Goal: Transaction & Acquisition: Purchase product/service

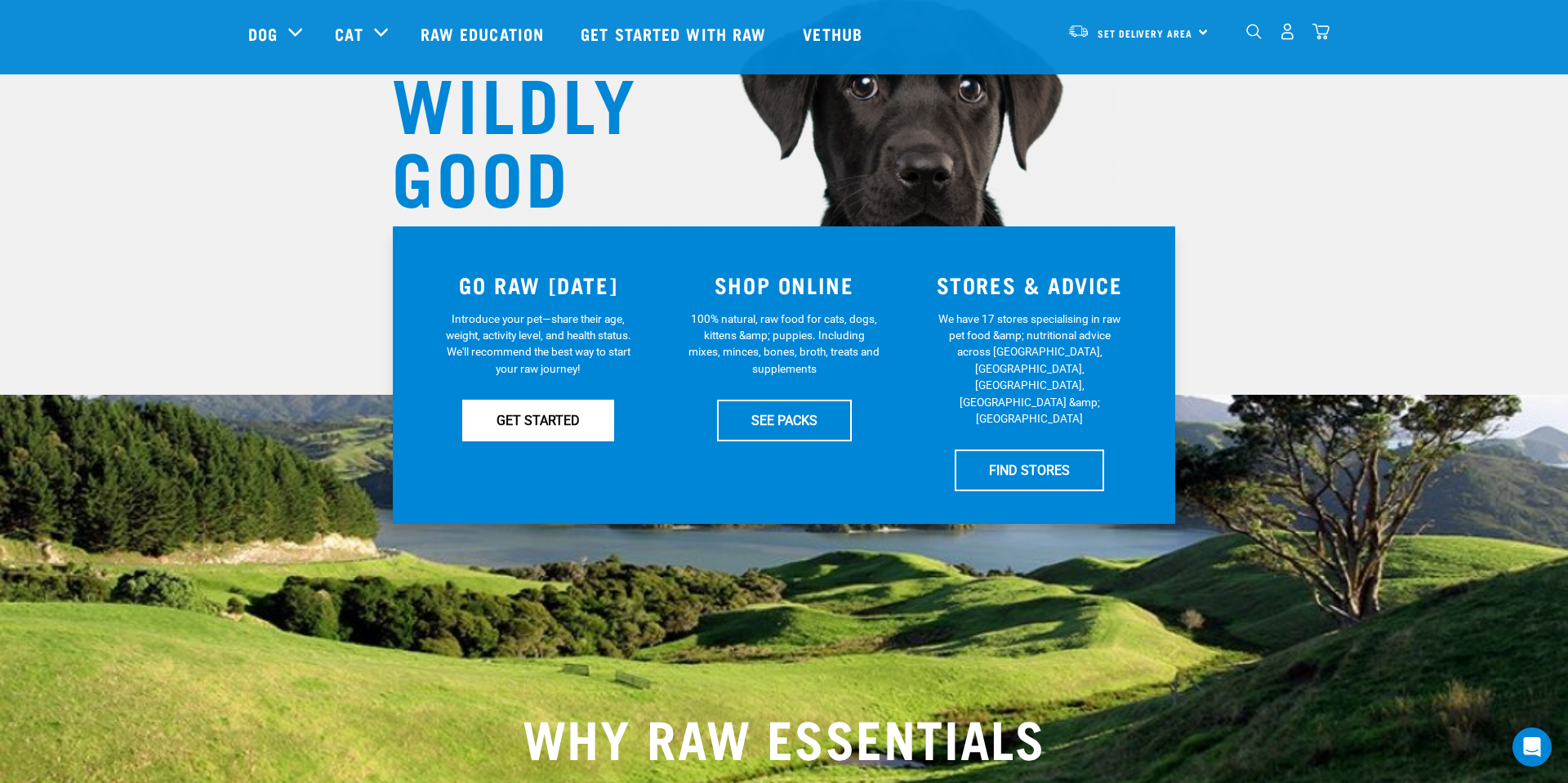
click at [553, 434] on link "GET STARTED" at bounding box center [538, 420] width 152 height 41
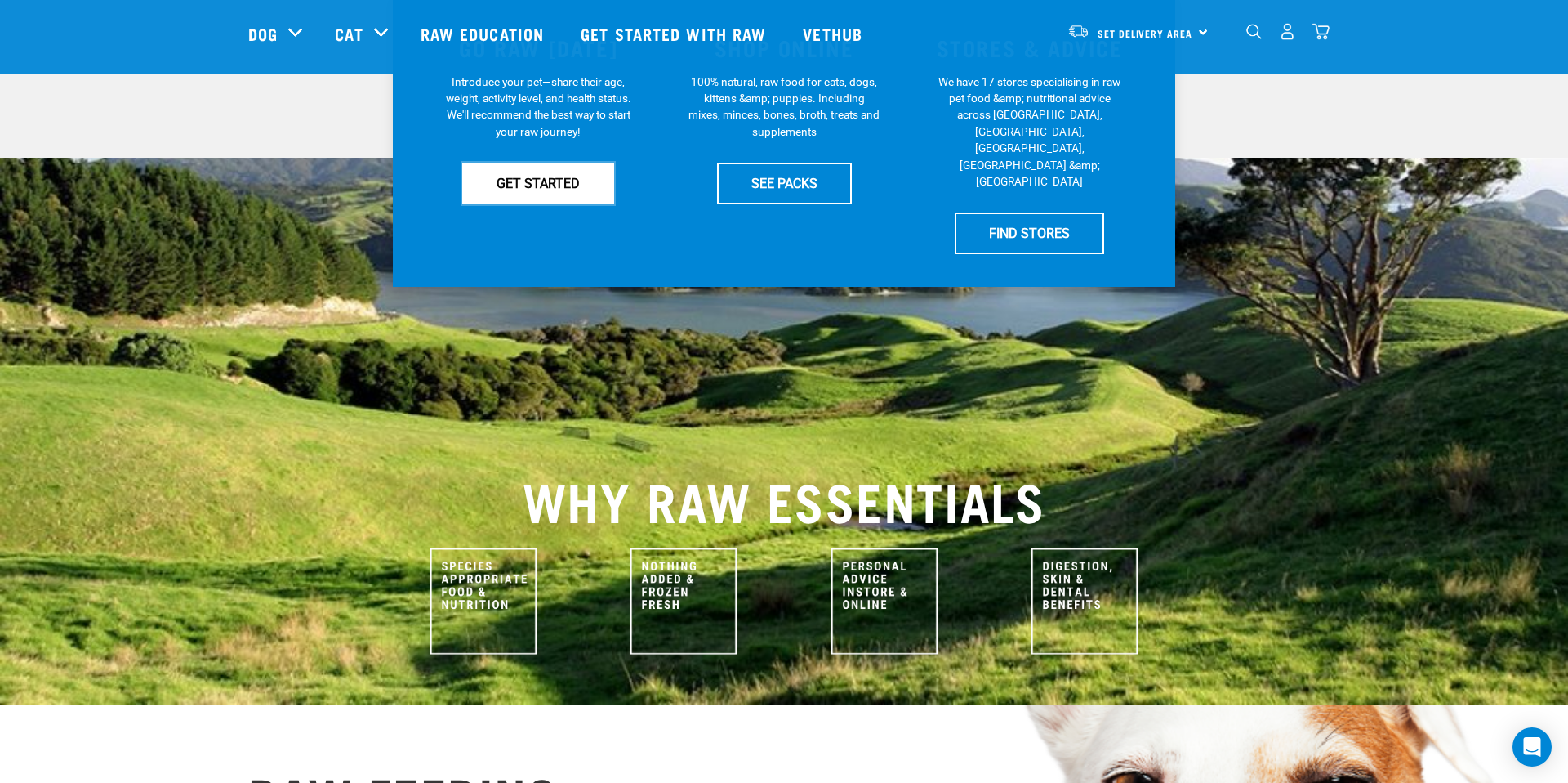
scroll to position [408, 0]
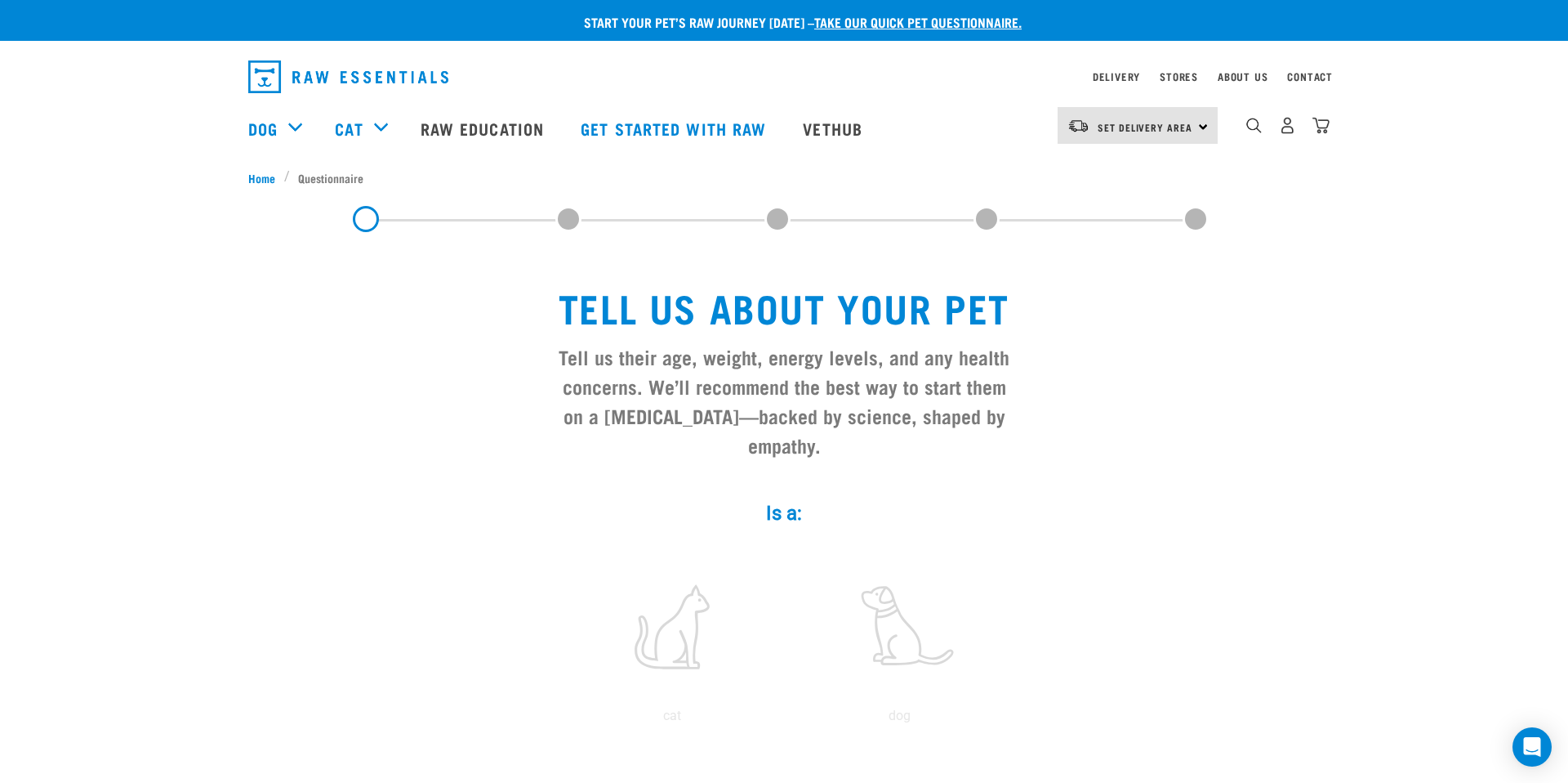
click at [271, 69] on img "dropdown navigation" at bounding box center [349, 76] width 200 height 33
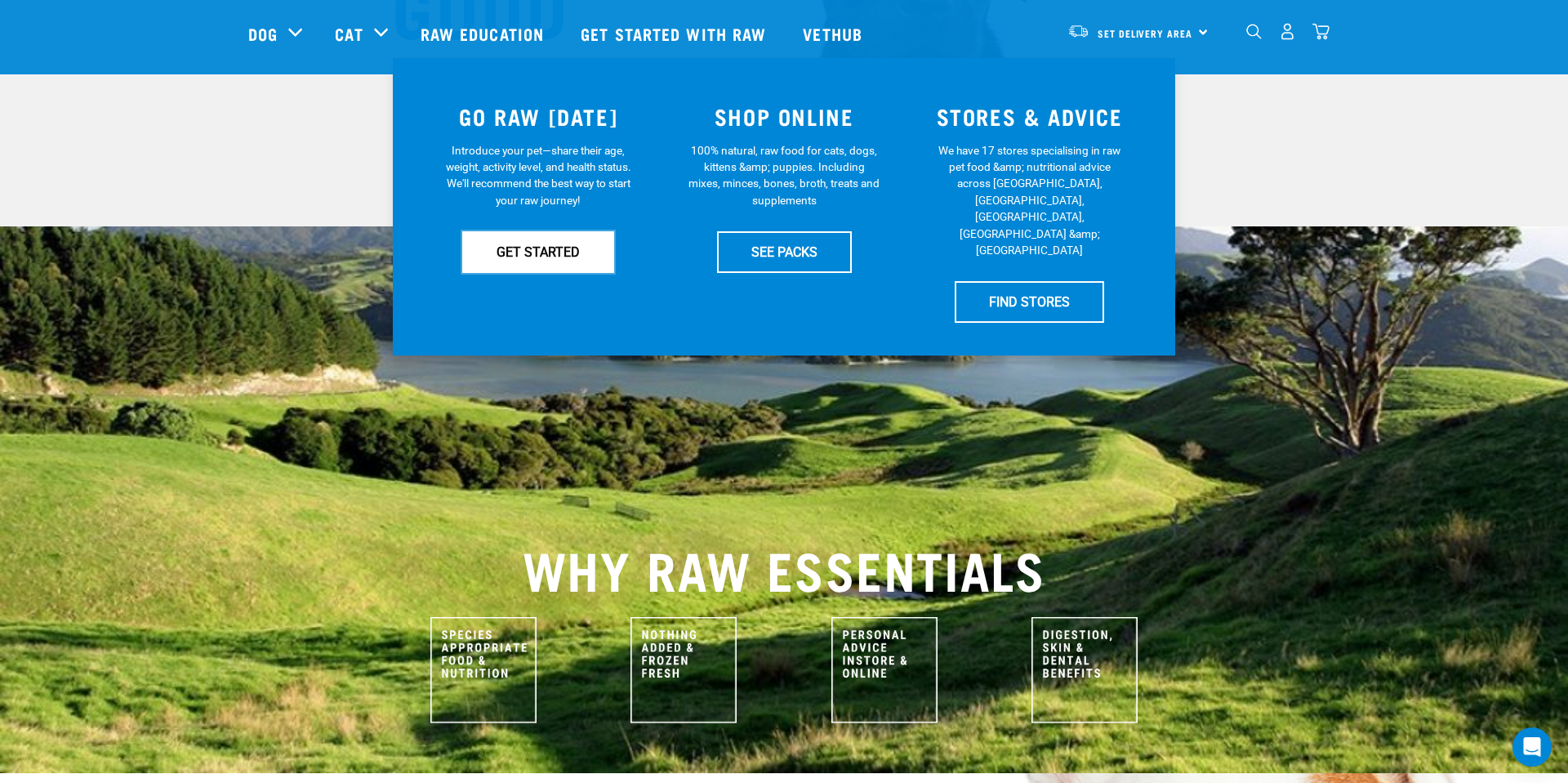
scroll to position [176, 0]
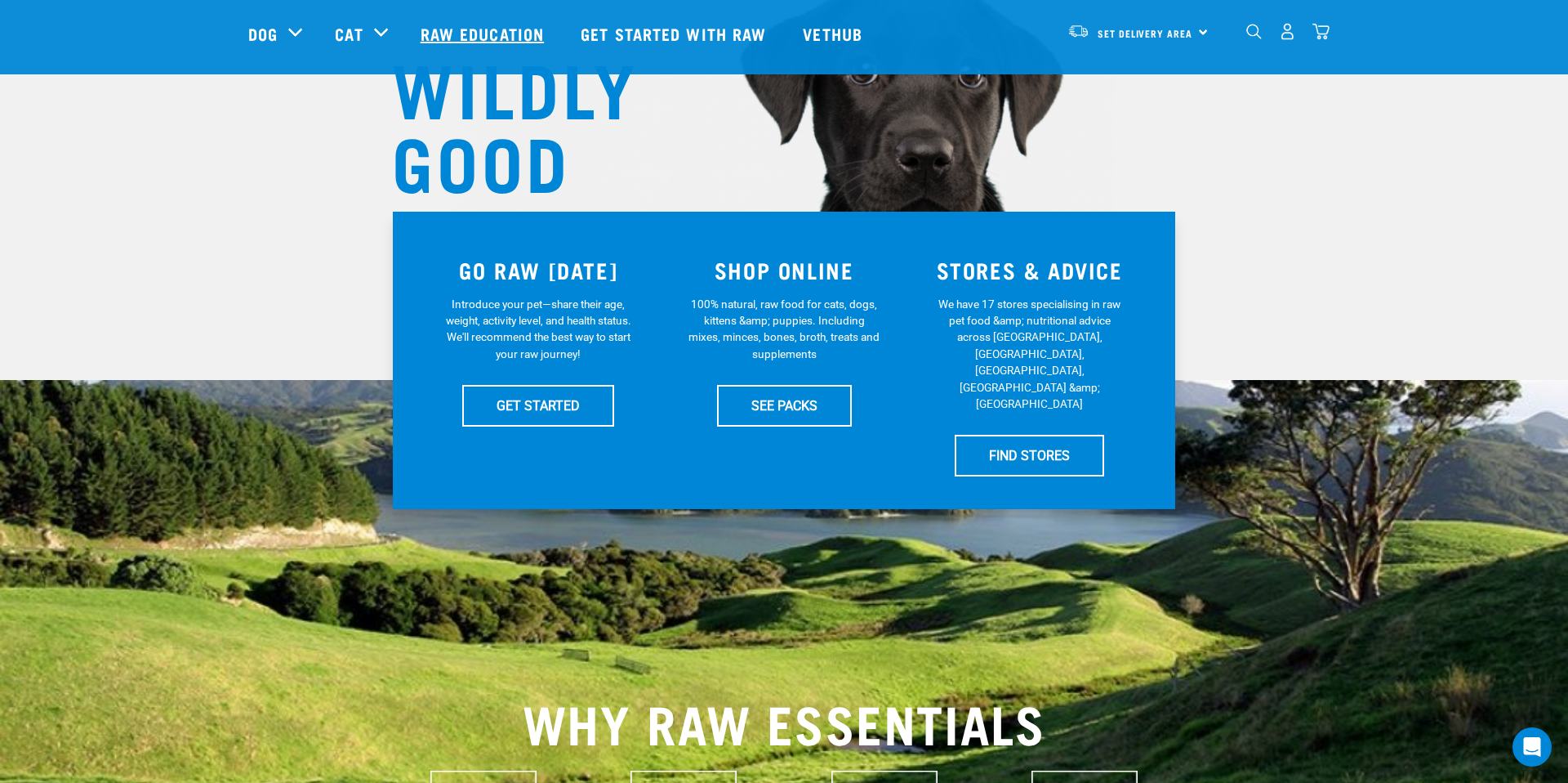
click at [485, 31] on link "Raw Education" at bounding box center [484, 34] width 160 height 66
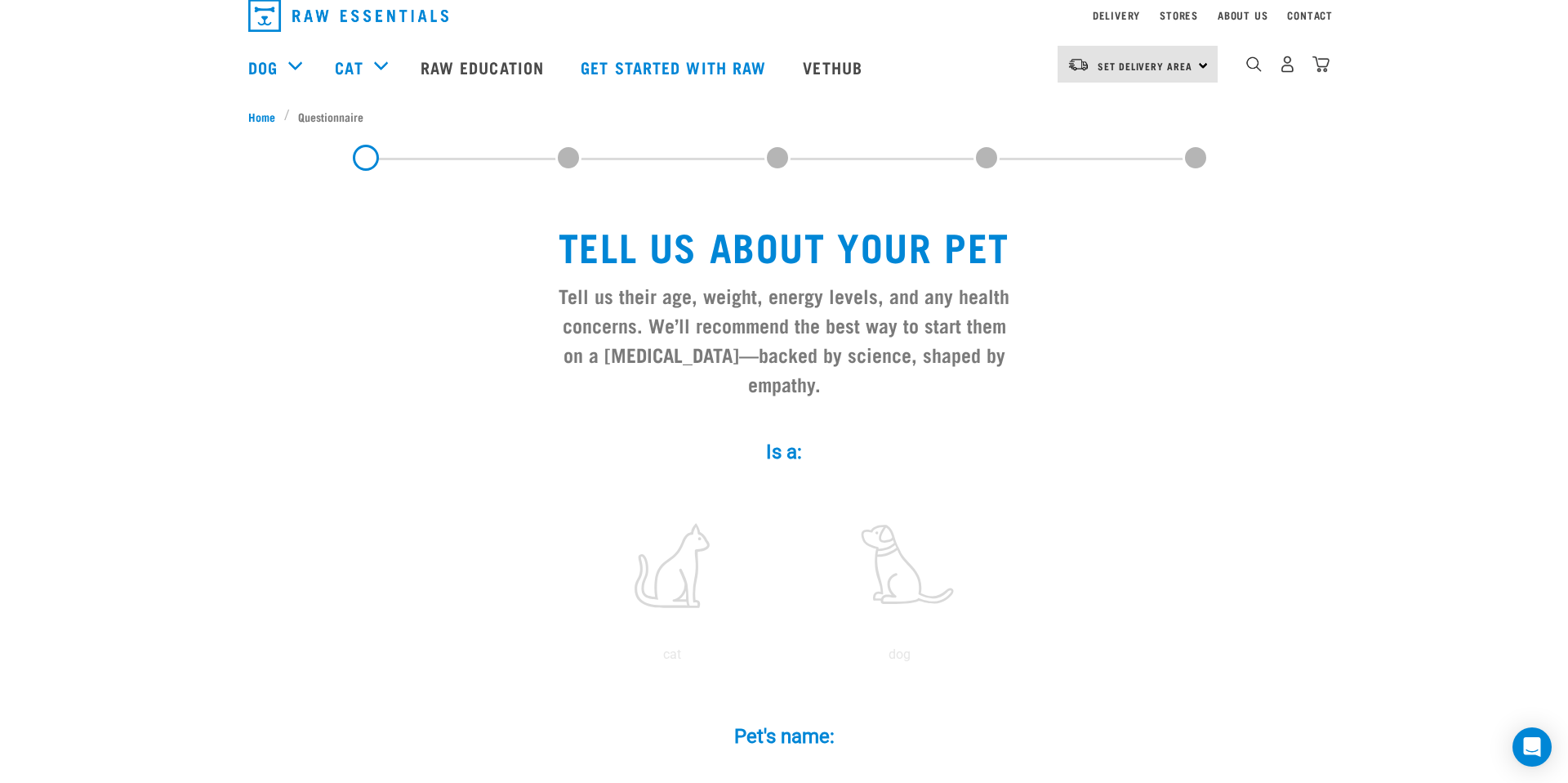
scroll to position [83, 0]
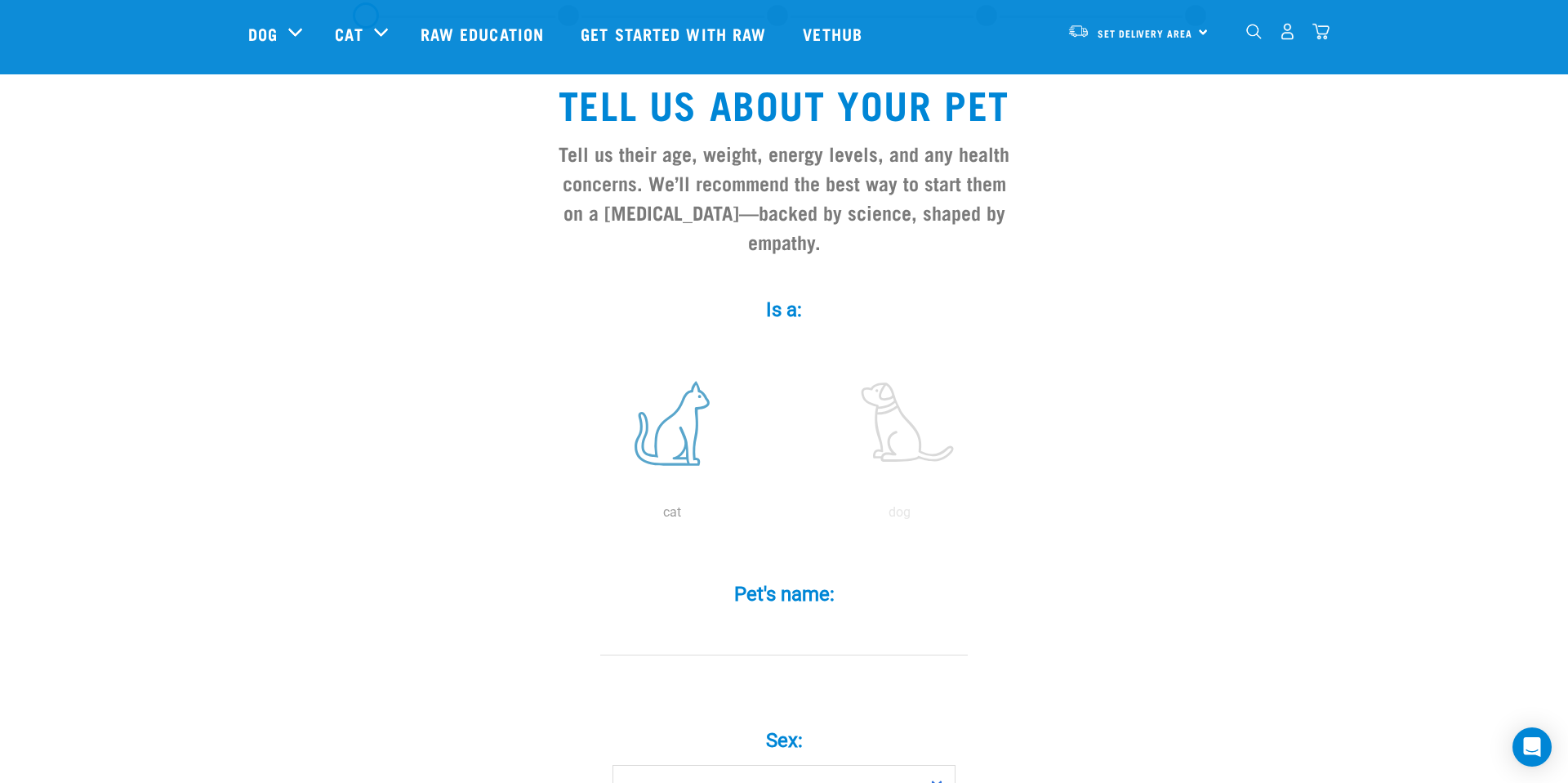
click at [688, 391] on label at bounding box center [672, 423] width 221 height 139
click at [559, 517] on input "radio" at bounding box center [559, 517] width 0 height 0
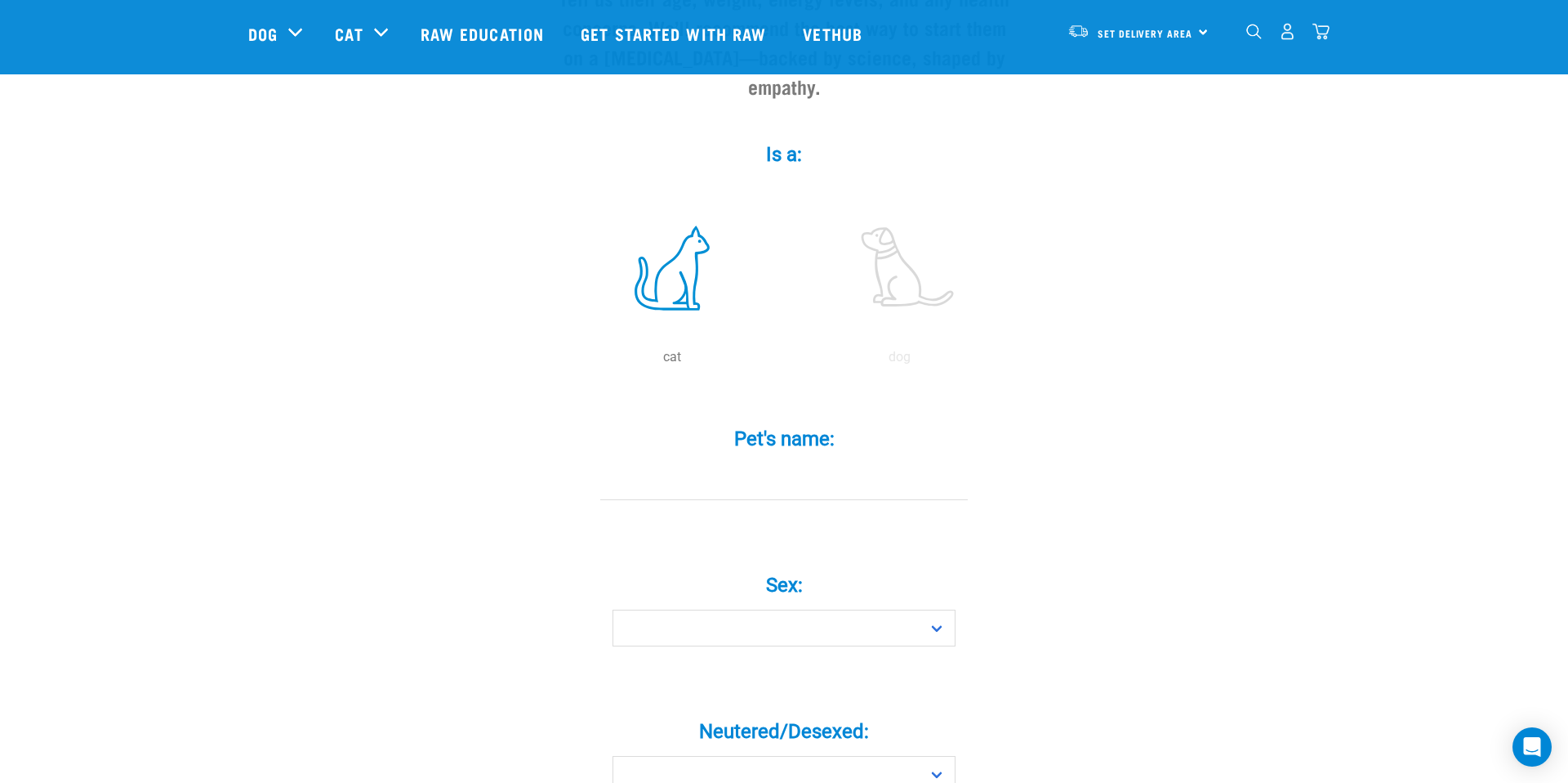
scroll to position [244, 0]
click at [736, 459] on input "Pet's name: *" at bounding box center [784, 477] width 368 height 37
type input "Chestnut"
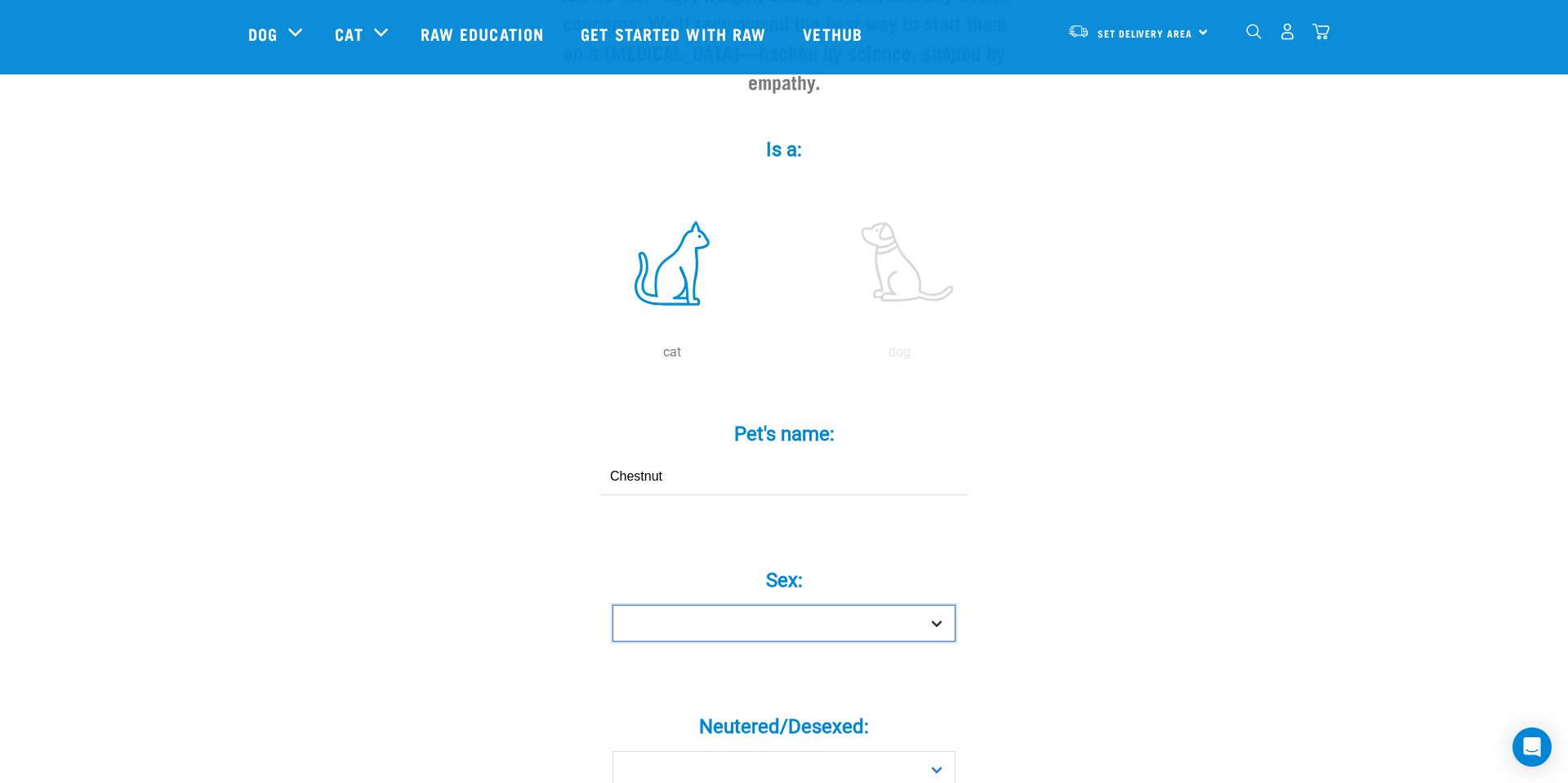
click at [753, 605] on select "Boy Girl" at bounding box center [784, 623] width 343 height 37
select select "boy"
click at [612, 605] on select "Boy Girl" at bounding box center [784, 623] width 343 height 37
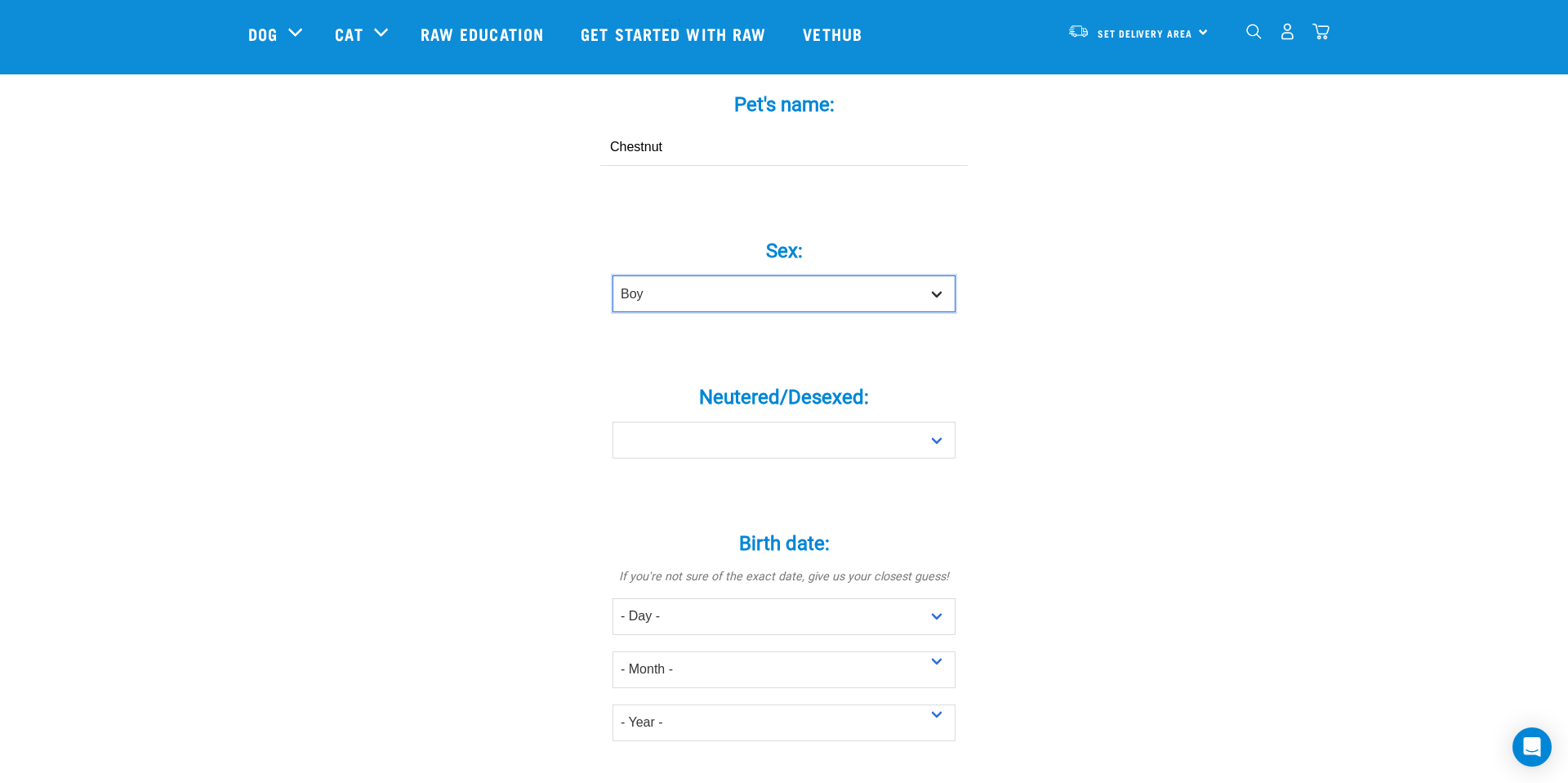
scroll to position [574, 0]
click at [730, 421] on select "Yes No" at bounding box center [784, 439] width 343 height 37
select select "yes"
click at [612, 421] on select "Yes No" at bounding box center [784, 439] width 343 height 37
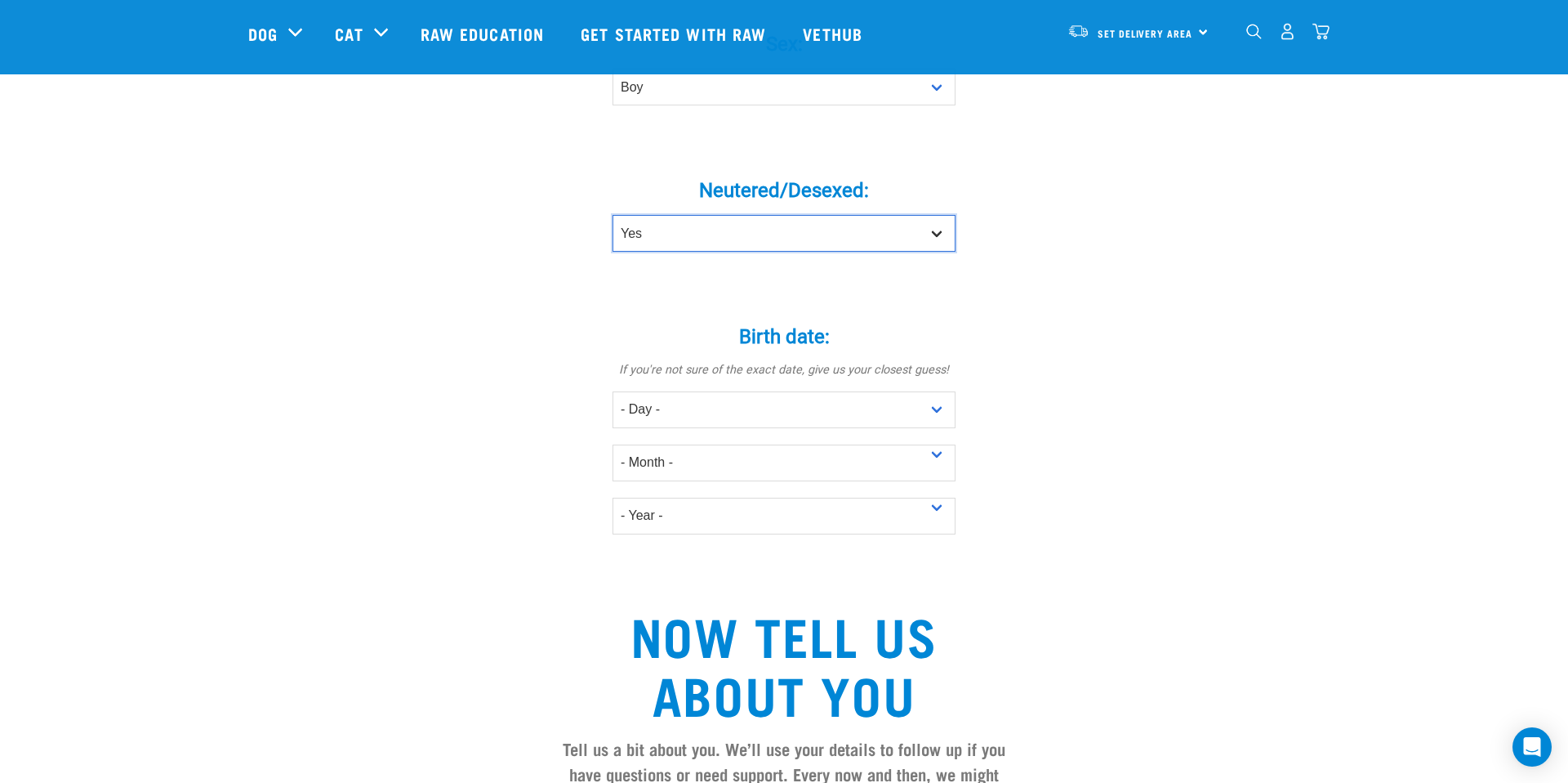
scroll to position [781, 0]
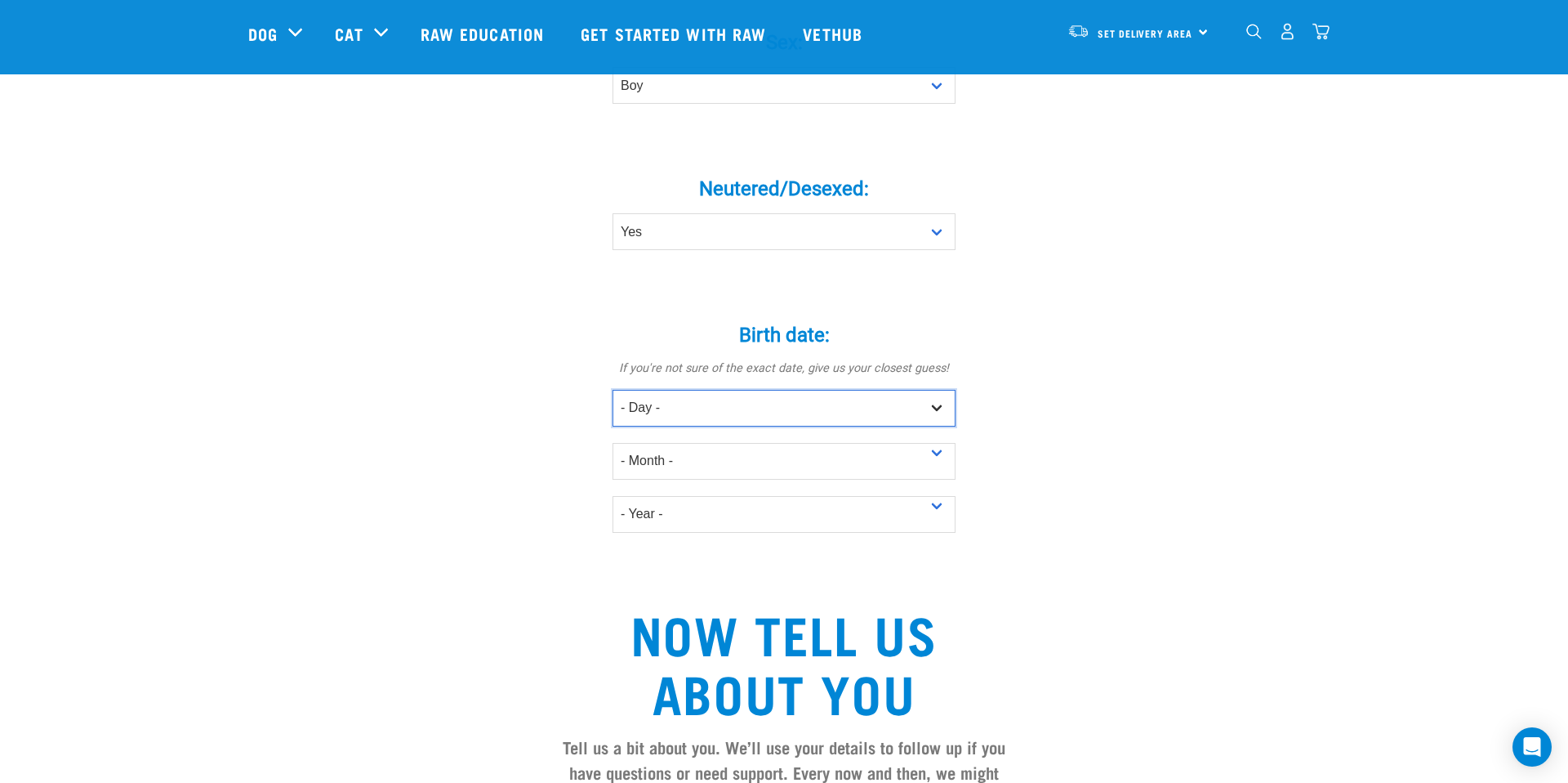
click at [711, 390] on select "- Day - 1 2 3 4 5 6 7 8 9 10 11 12 13 14 15 16 17 18 19 20 21 22 23 24 25 26 27" at bounding box center [784, 408] width 343 height 37
select select "4"
click at [612, 390] on select "- Day - 1 2 3 4 5 6 7 8 9 10 11 12 13 14 15 16 17 18 19 20 21 22 23 24 25 26 27" at bounding box center [784, 408] width 343 height 37
click at [664, 443] on select "- Month - January February March April May June July August September October N…" at bounding box center [784, 461] width 343 height 37
select select "March"
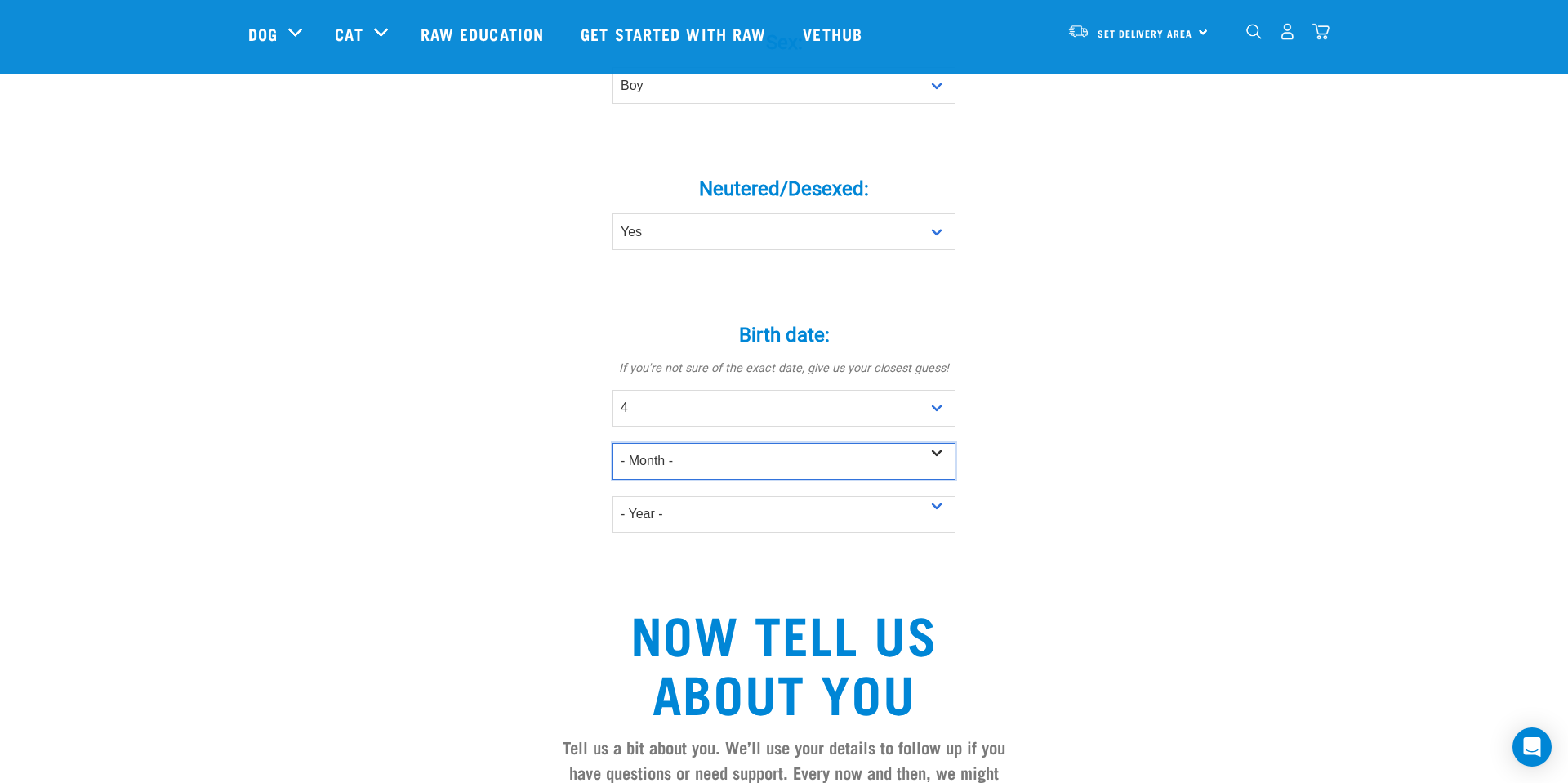
click at [612, 443] on select "- Month - January February March April May June July August September October N…" at bounding box center [784, 461] width 343 height 37
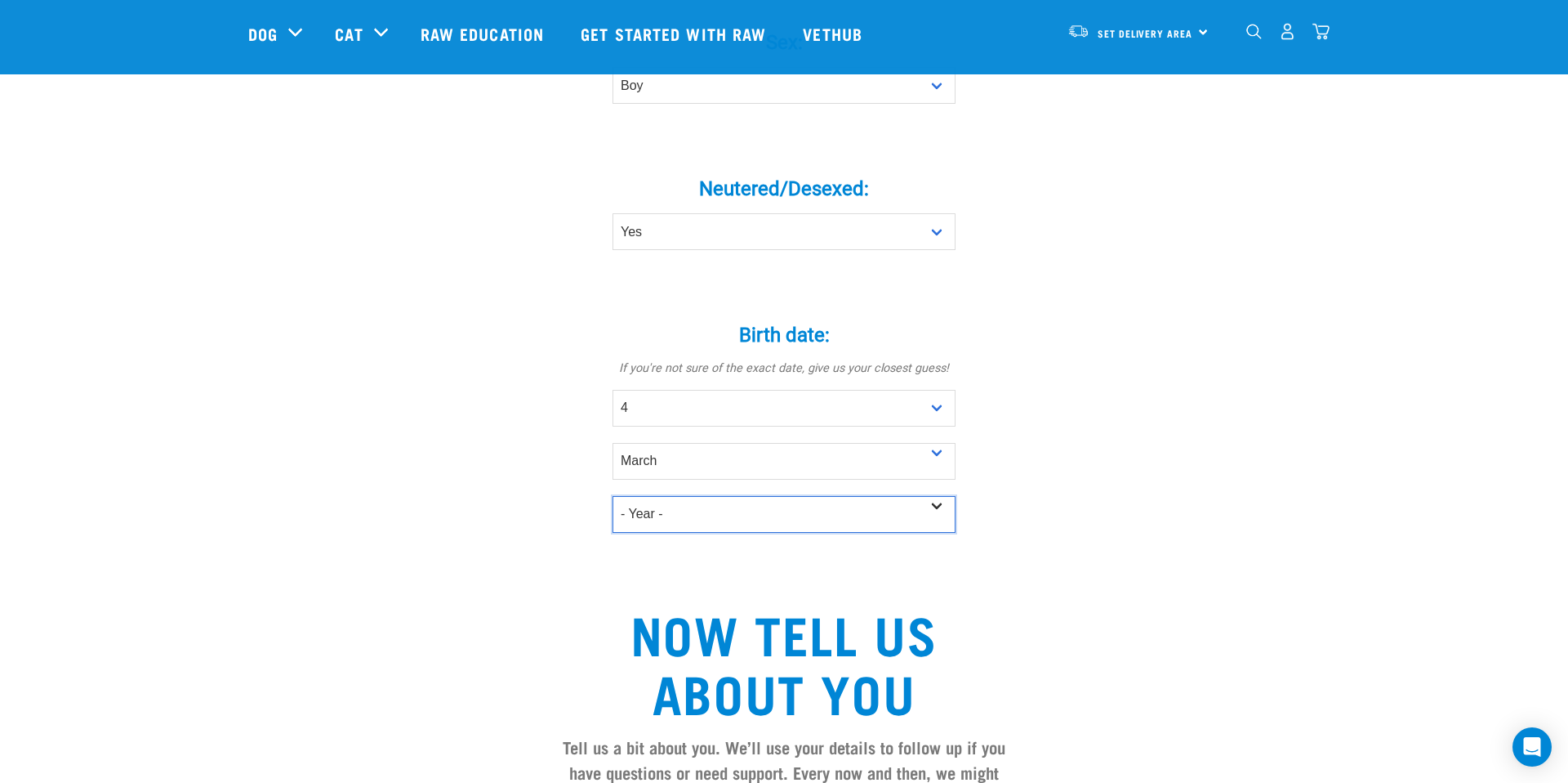
click at [645, 496] on select "- Year - 2025 2024 2023 2022 2021 2020 2019 2018 2017 2016 2015 2014 2013 2012" at bounding box center [784, 514] width 343 height 37
select select "2020"
click at [612, 496] on select "- Year - 2025 2024 2023 2022 2021 2020 2019 2018 2017 2016 2015 2014 2013 2012" at bounding box center [784, 514] width 343 height 37
click at [669, 570] on p at bounding box center [784, 580] width 464 height 19
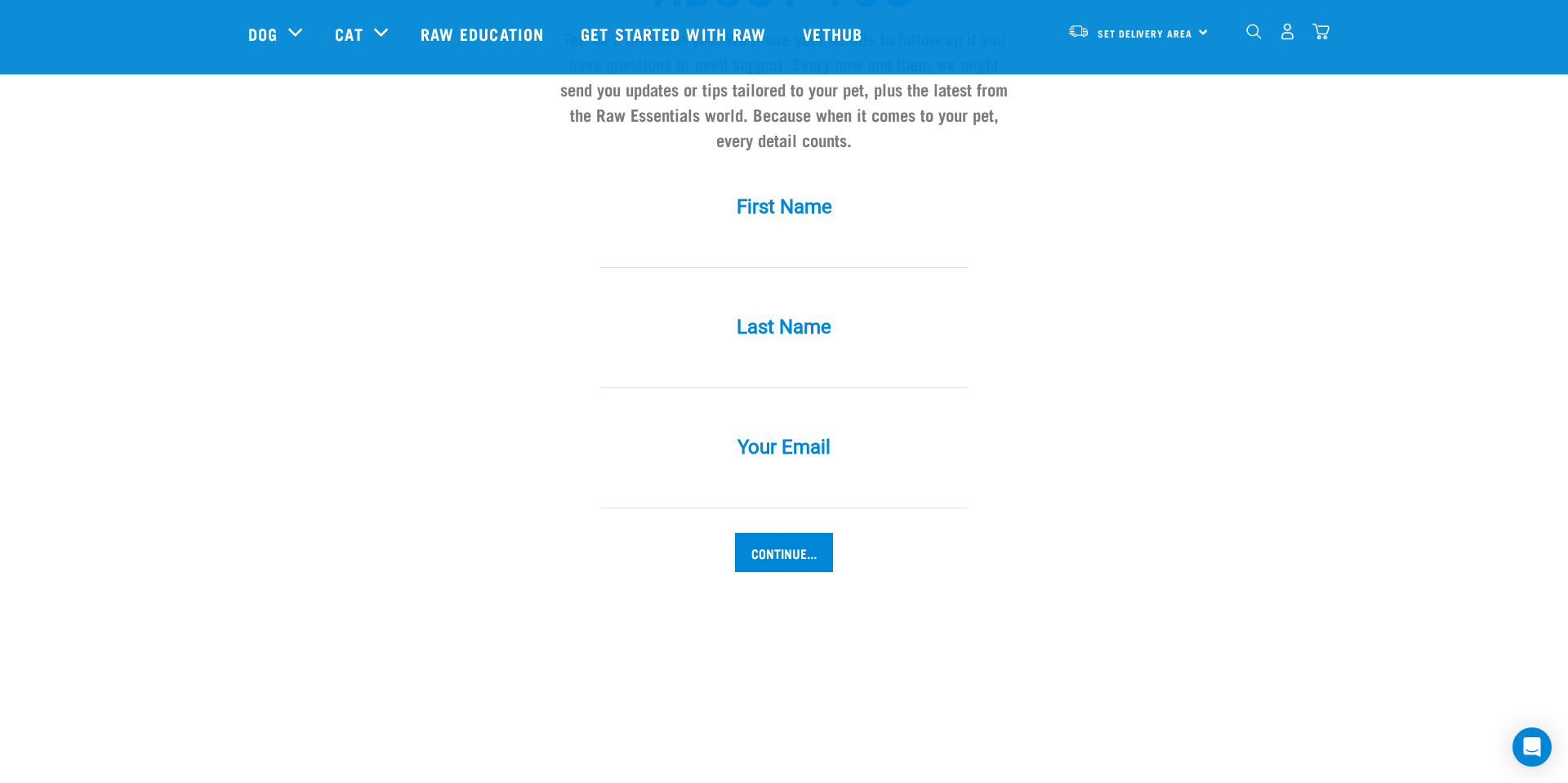
scroll to position [1493, 0]
click at [794, 228] on input "First Name *" at bounding box center [784, 246] width 368 height 37
type input "Kiki"
type input "Qu"
type input "qusyuu4422@gmail.com"
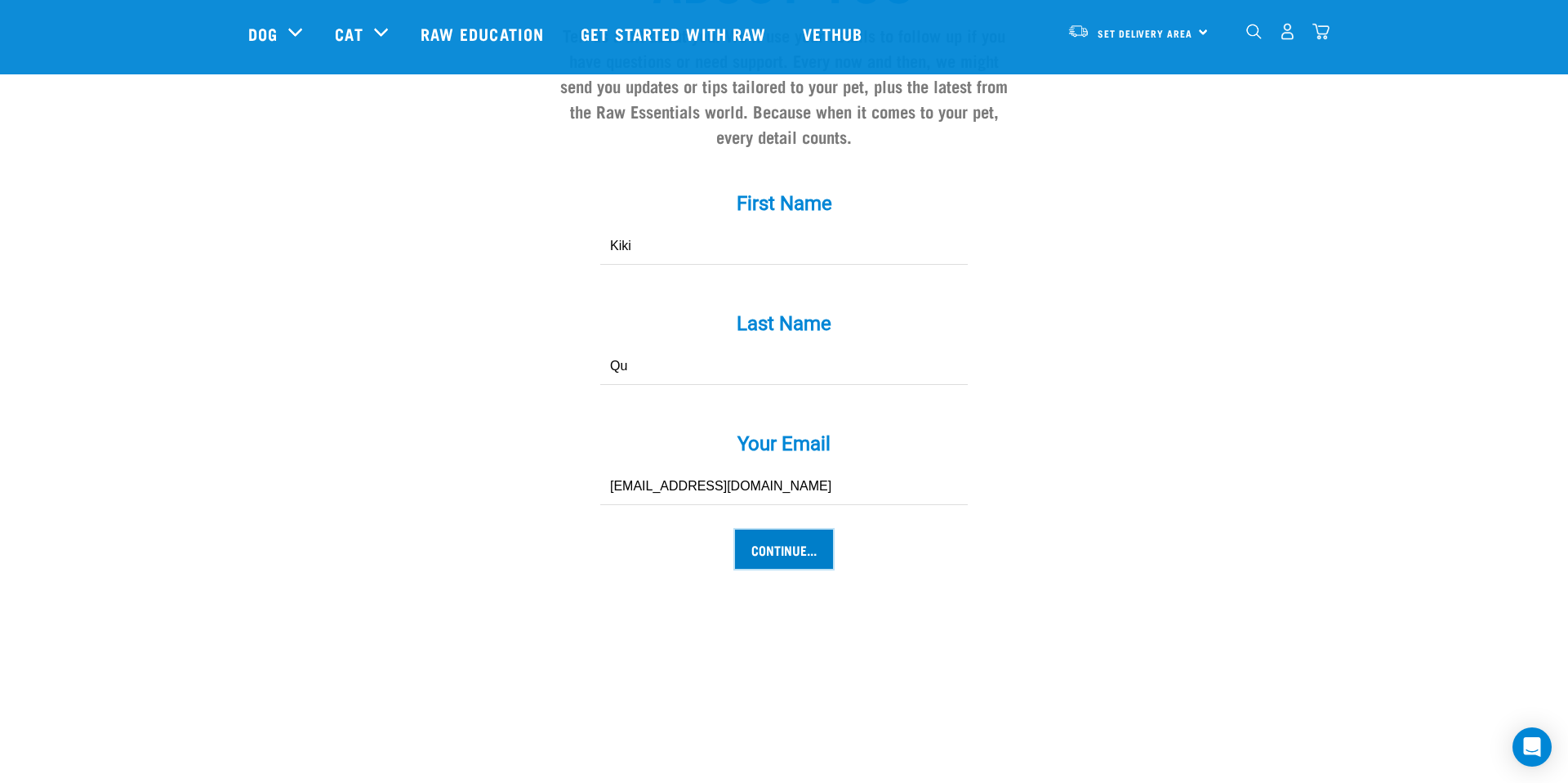
click at [776, 529] on input "Continue..." at bounding box center [784, 549] width 98 height 39
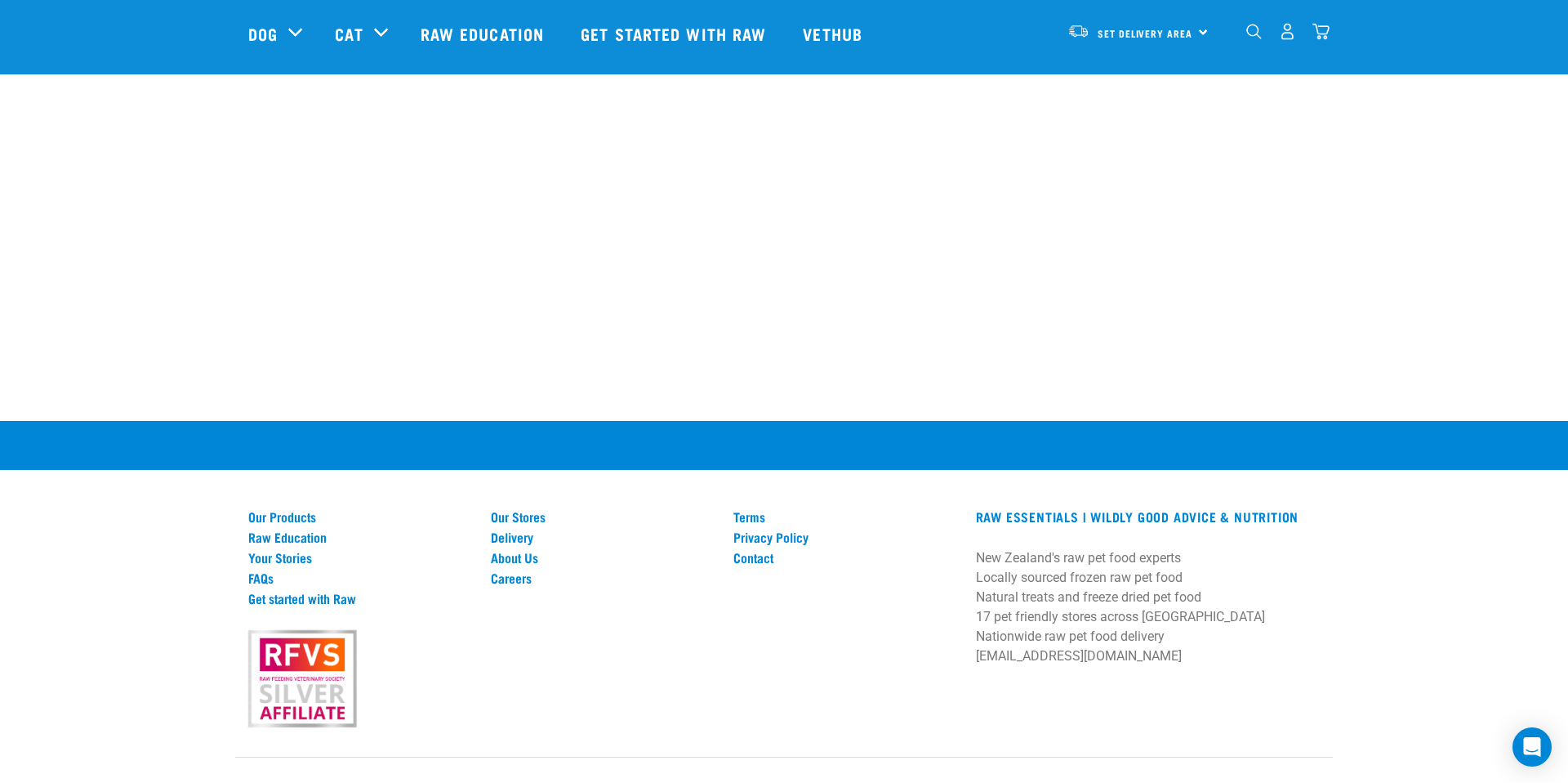
scroll to position [2257, 0]
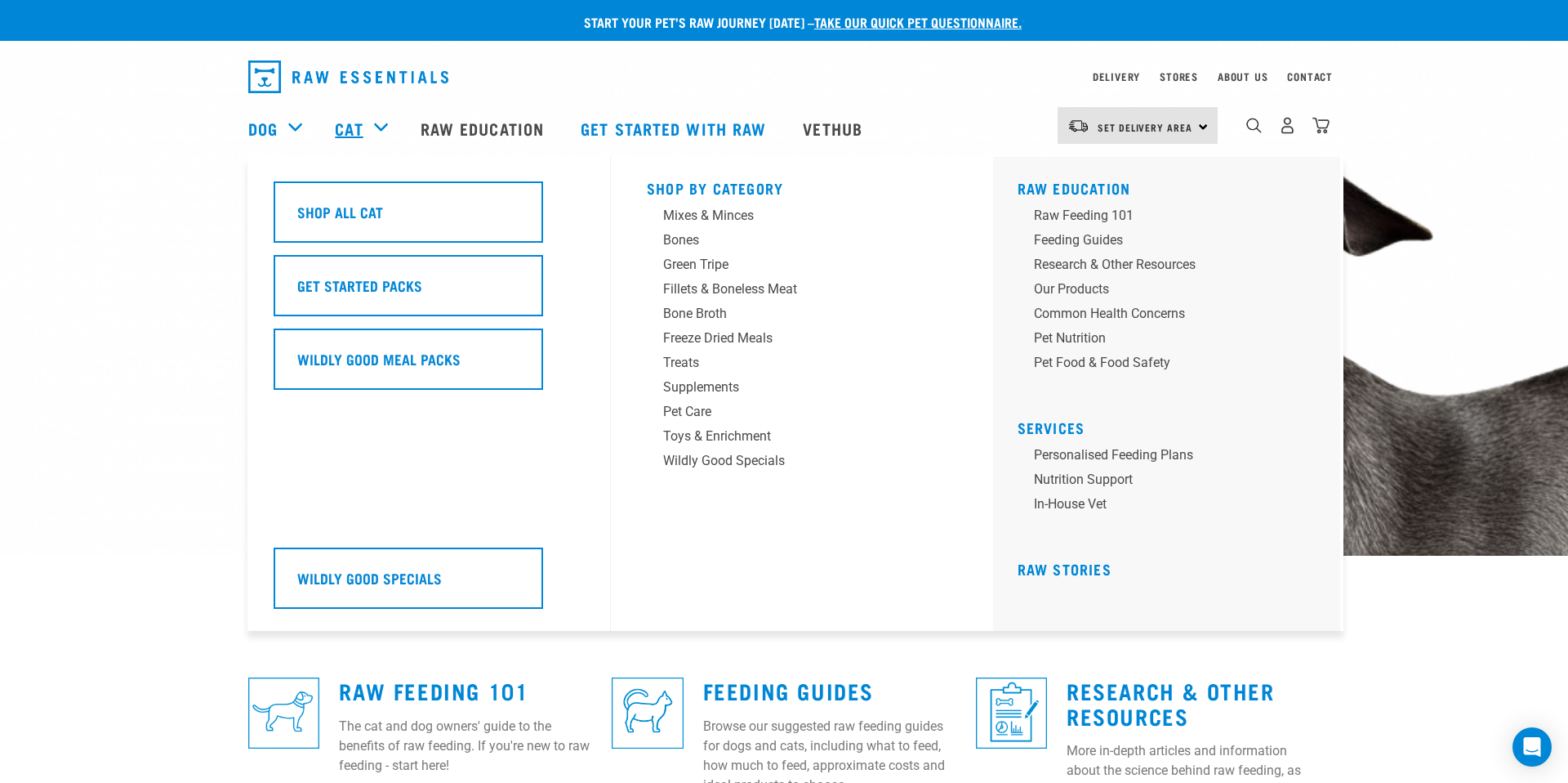
click at [349, 123] on link "Cat" at bounding box center [349, 128] width 28 height 24
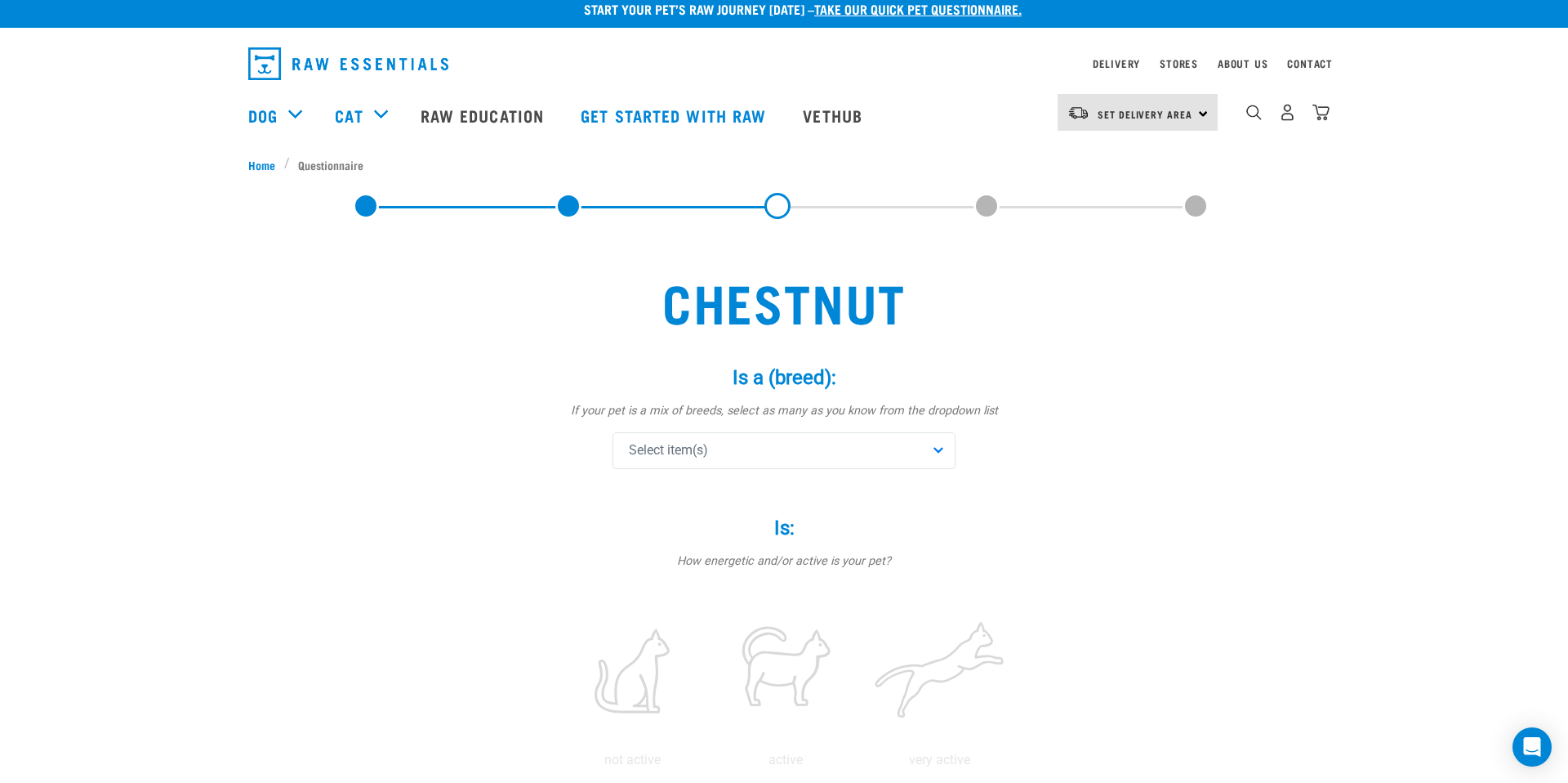
click at [720, 447] on div "Select item(s)" at bounding box center [784, 450] width 343 height 37
click at [719, 492] on input "text" at bounding box center [784, 496] width 335 height 37
type input "sp"
click at [747, 538] on span "Sphynx" at bounding box center [796, 530] width 291 height 16
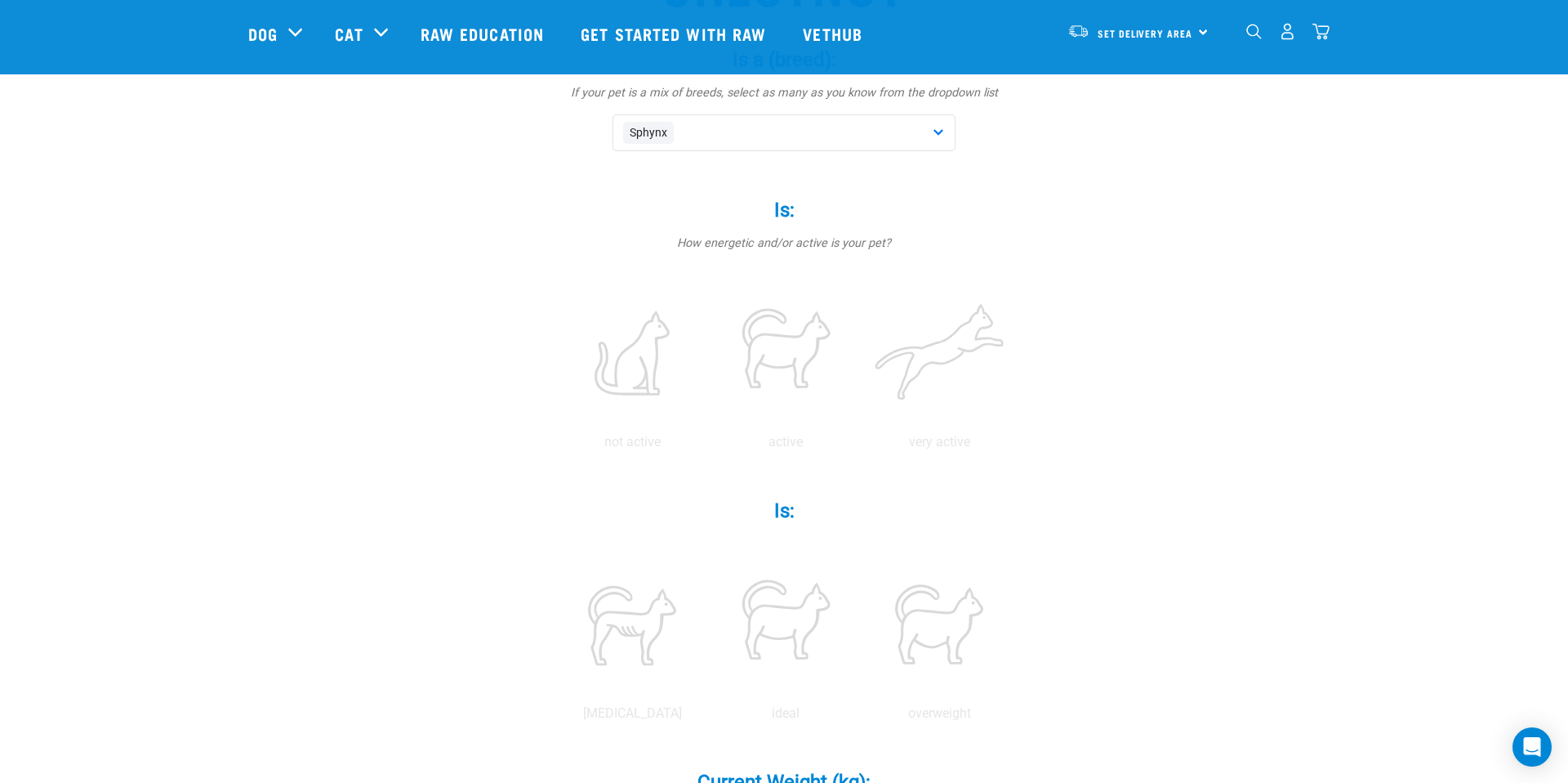
scroll to position [213, 0]
click at [792, 319] on label at bounding box center [785, 351] width 147 height 139
click at [709, 444] on input "radio" at bounding box center [709, 444] width 0 height 0
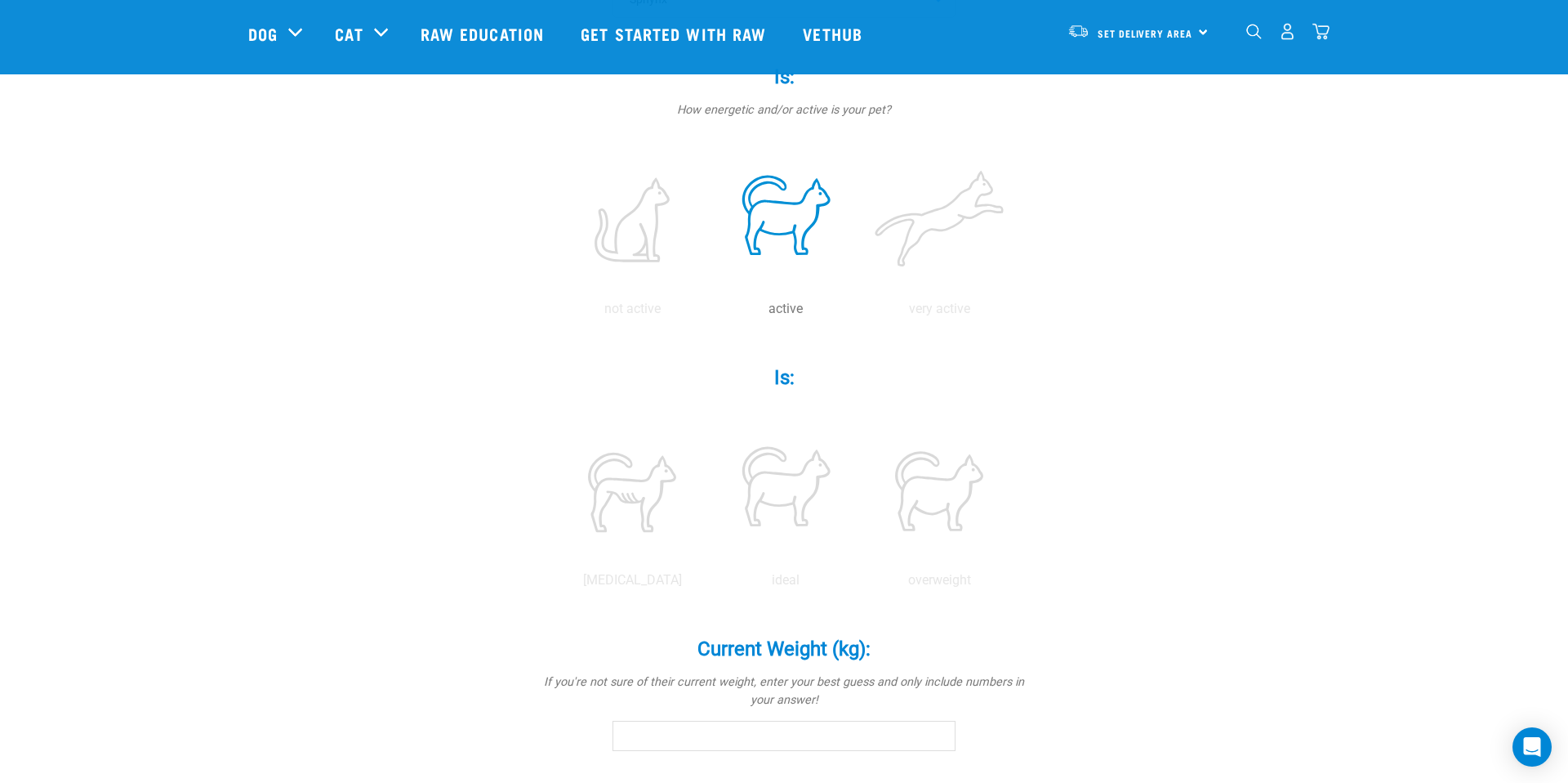
scroll to position [355, 0]
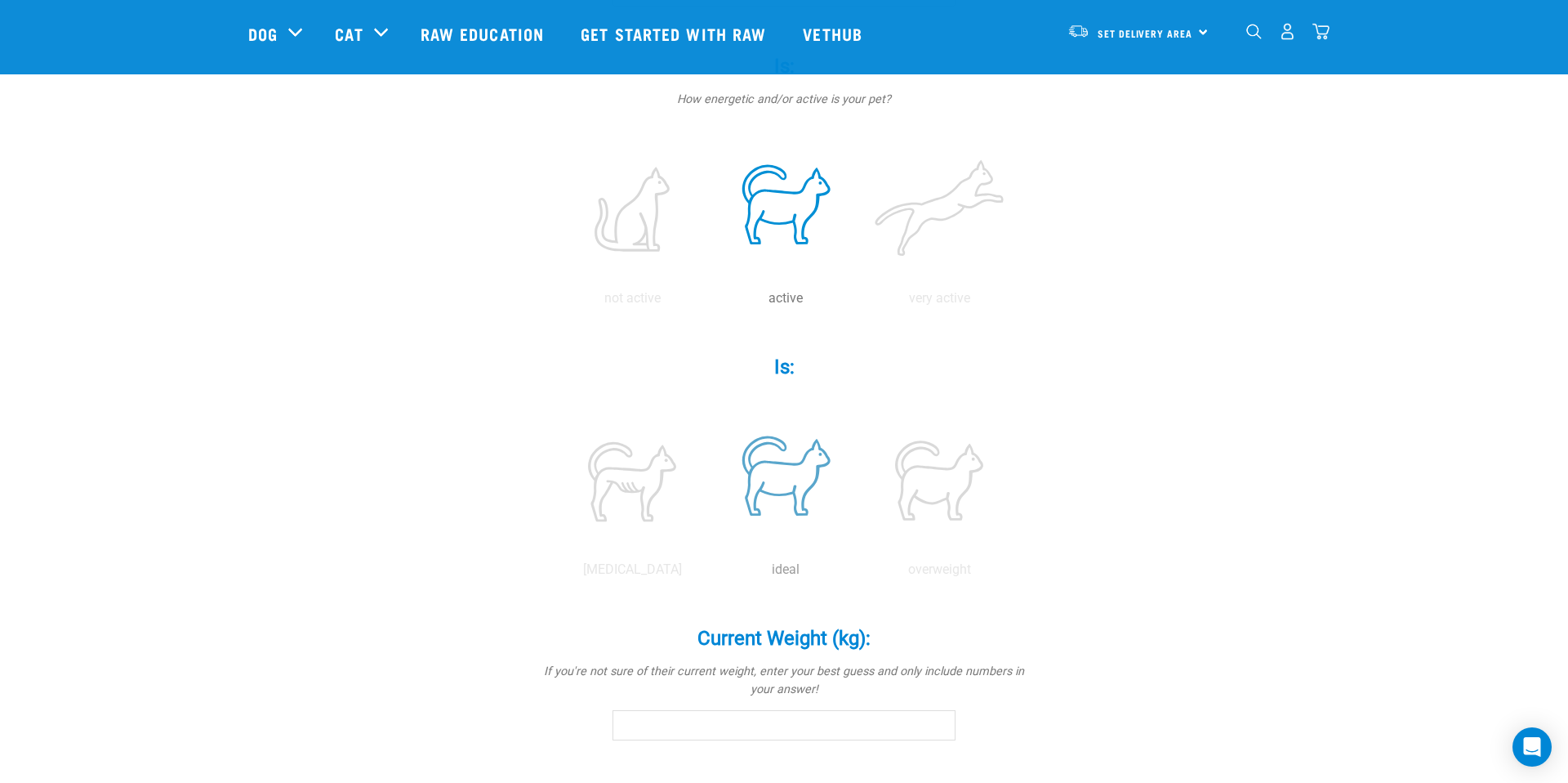
click at [767, 459] on label at bounding box center [785, 480] width 147 height 139
click at [709, 574] on input "radio" at bounding box center [709, 574] width 0 height 0
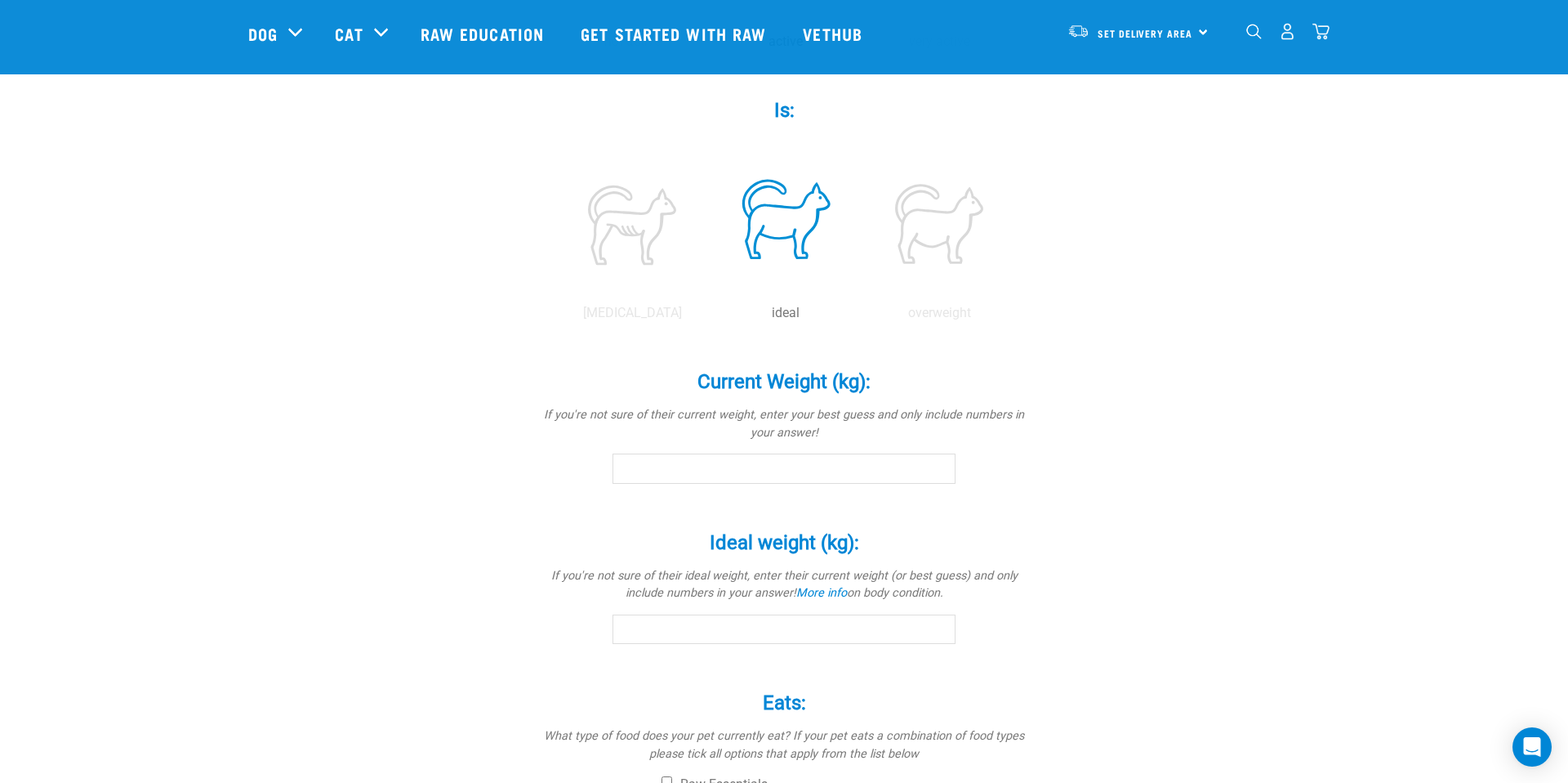
scroll to position [614, 0]
click at [758, 462] on input "Current Weight (kg): *" at bounding box center [784, 465] width 343 height 29
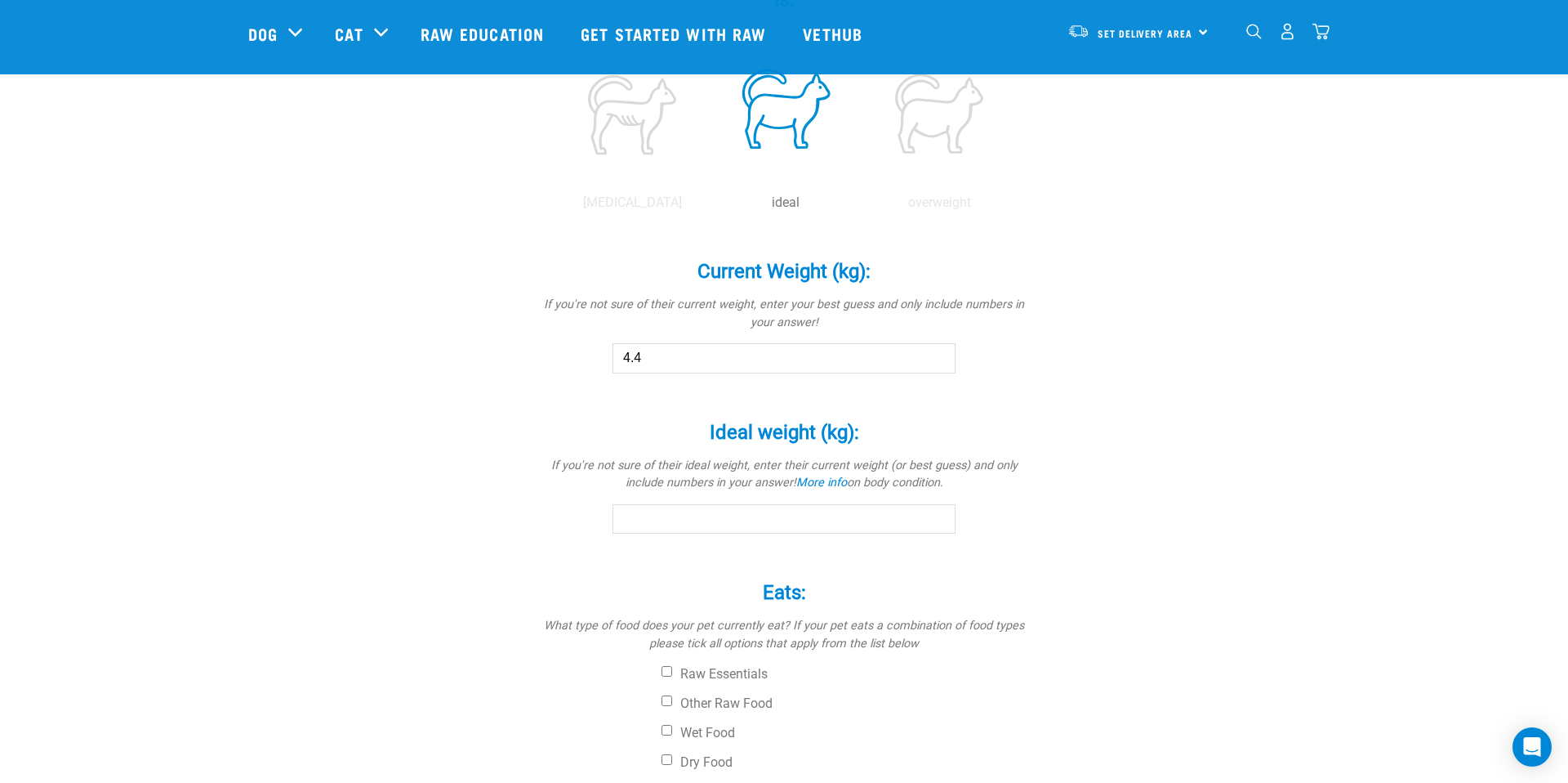
scroll to position [723, 0]
type input "4.4"
click at [794, 511] on input "Ideal weight (kg): *" at bounding box center [784, 517] width 343 height 29
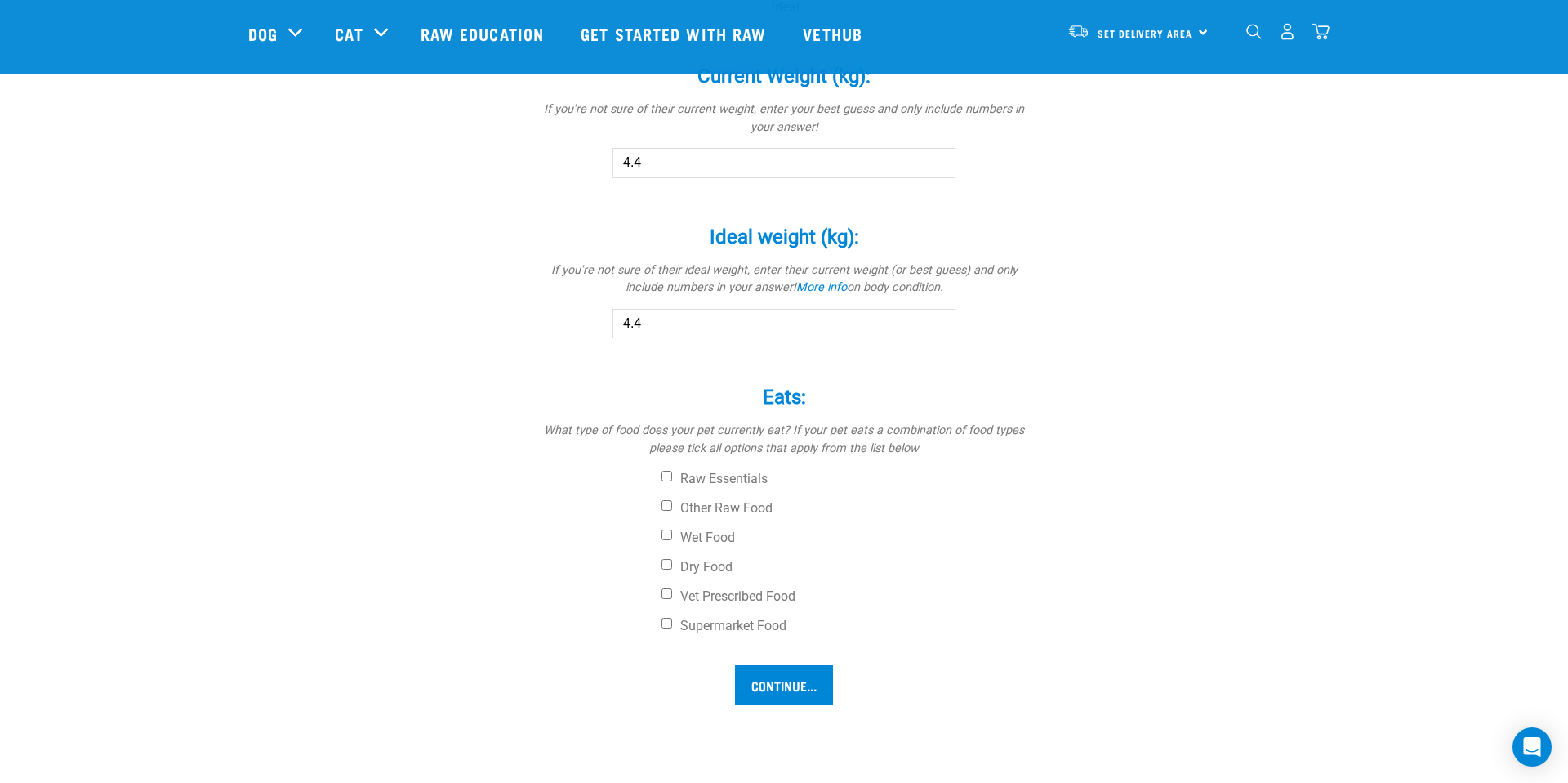
scroll to position [918, 0]
type input "4.4"
click at [674, 533] on label "Wet Food" at bounding box center [846, 535] width 368 height 16
click at [672, 533] on input "Wet Food" at bounding box center [667, 533] width 11 height 11
checkbox input "true"
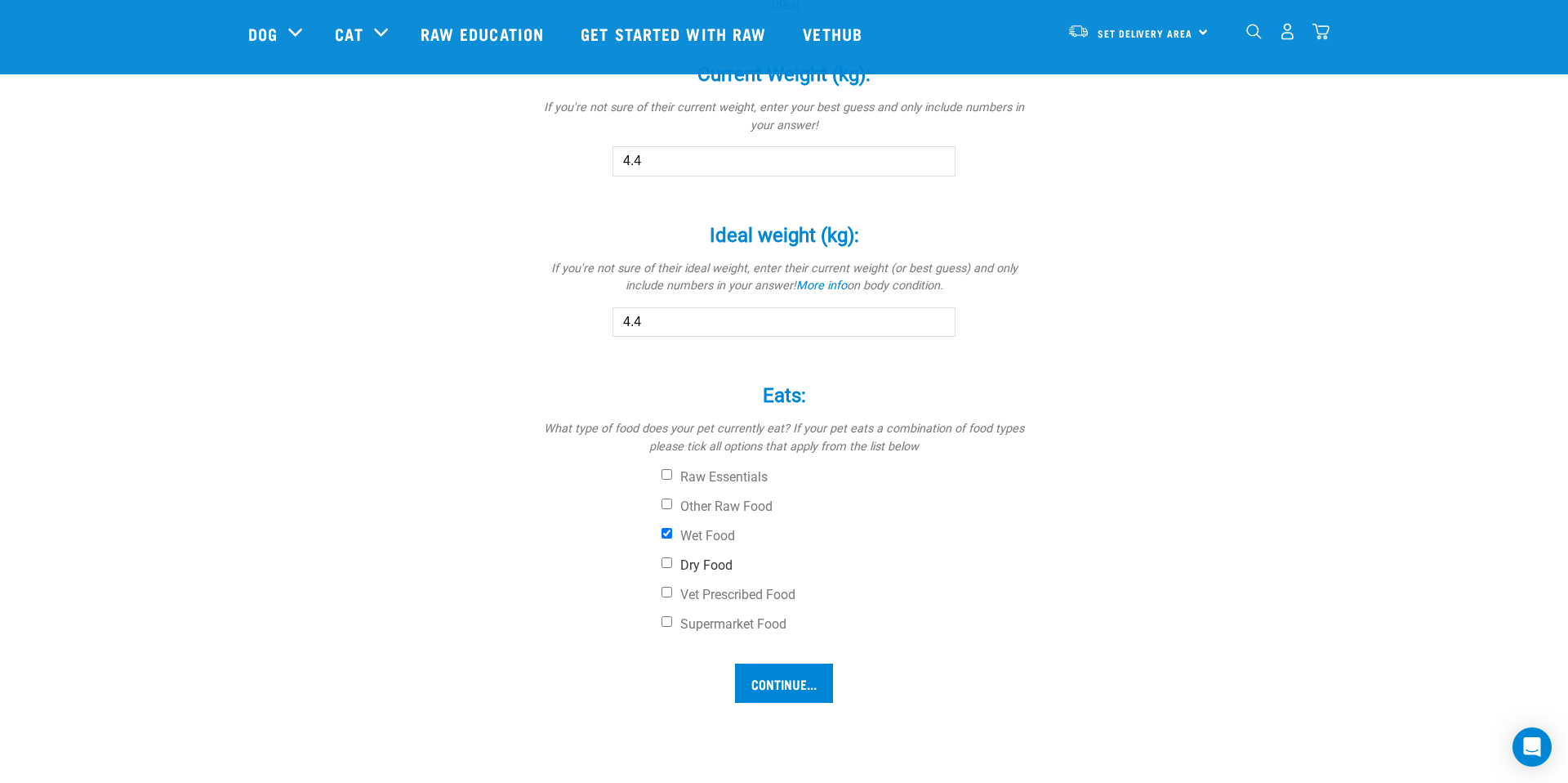
click at [700, 557] on label "Dry Food" at bounding box center [846, 565] width 368 height 16
click at [672, 557] on input "Dry Food" at bounding box center [667, 562] width 11 height 11
checkbox input "true"
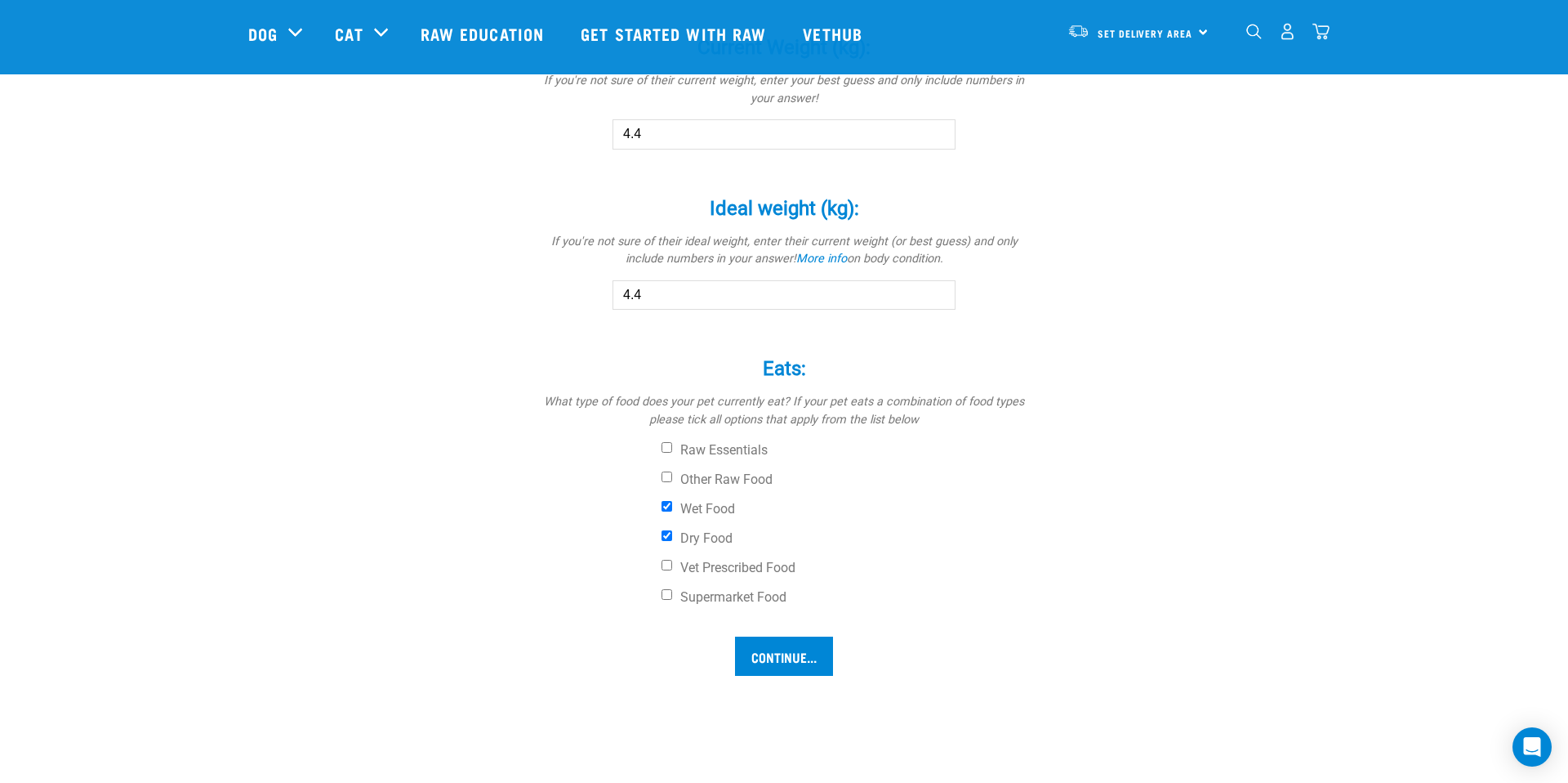
scroll to position [954, 0]
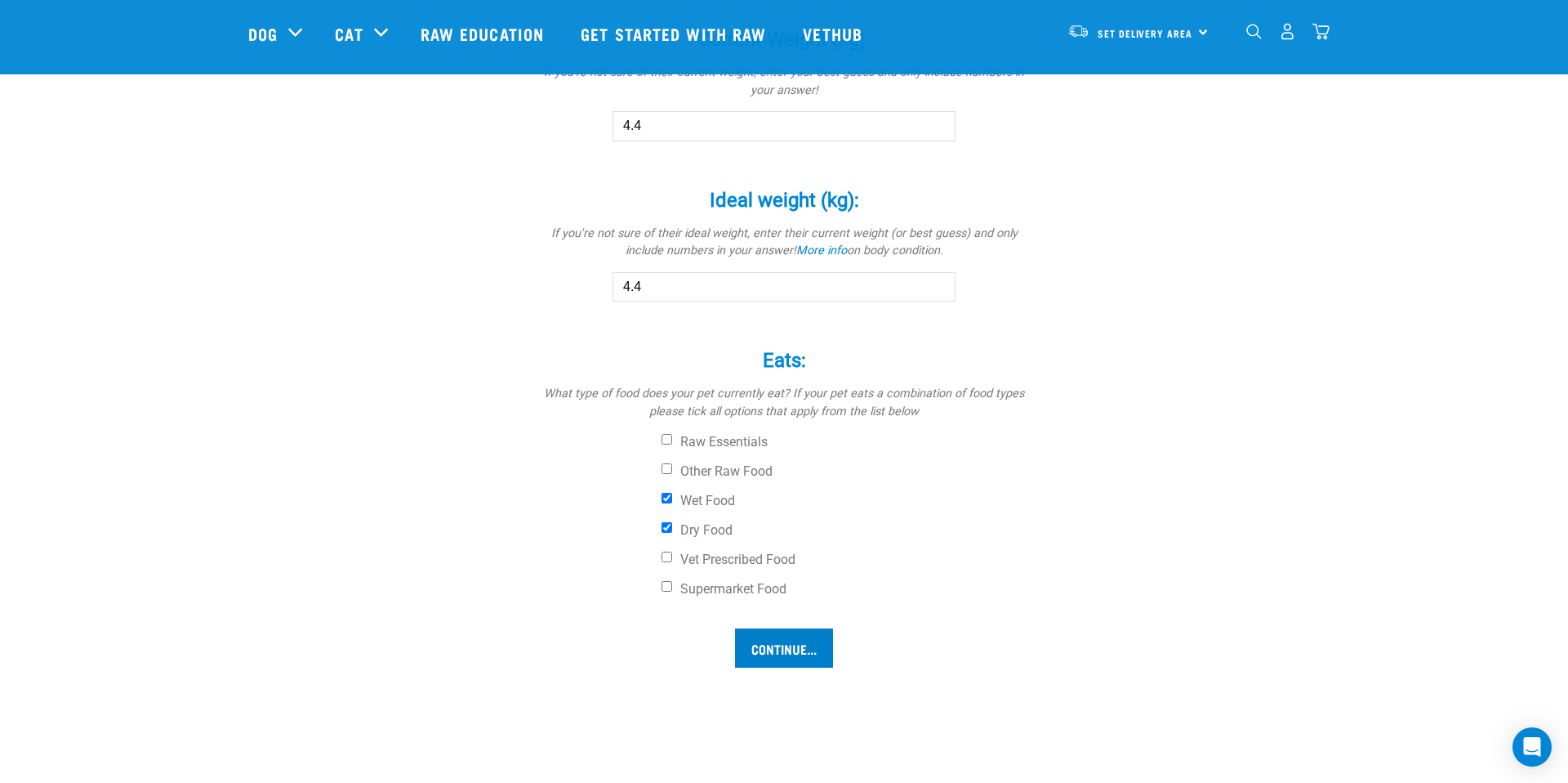
click at [757, 654] on input "Continue..." at bounding box center [784, 648] width 98 height 39
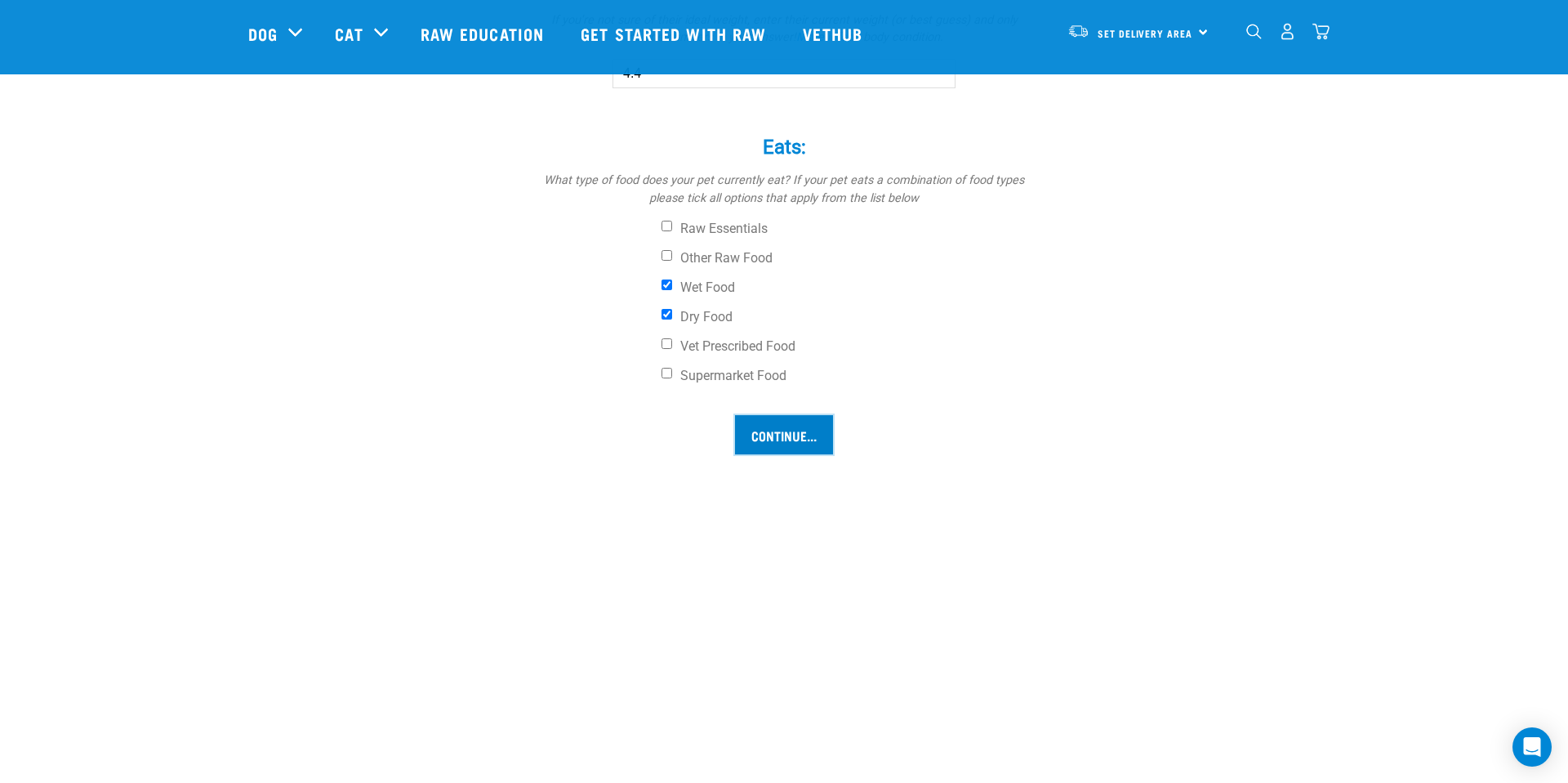
scroll to position [1176, 0]
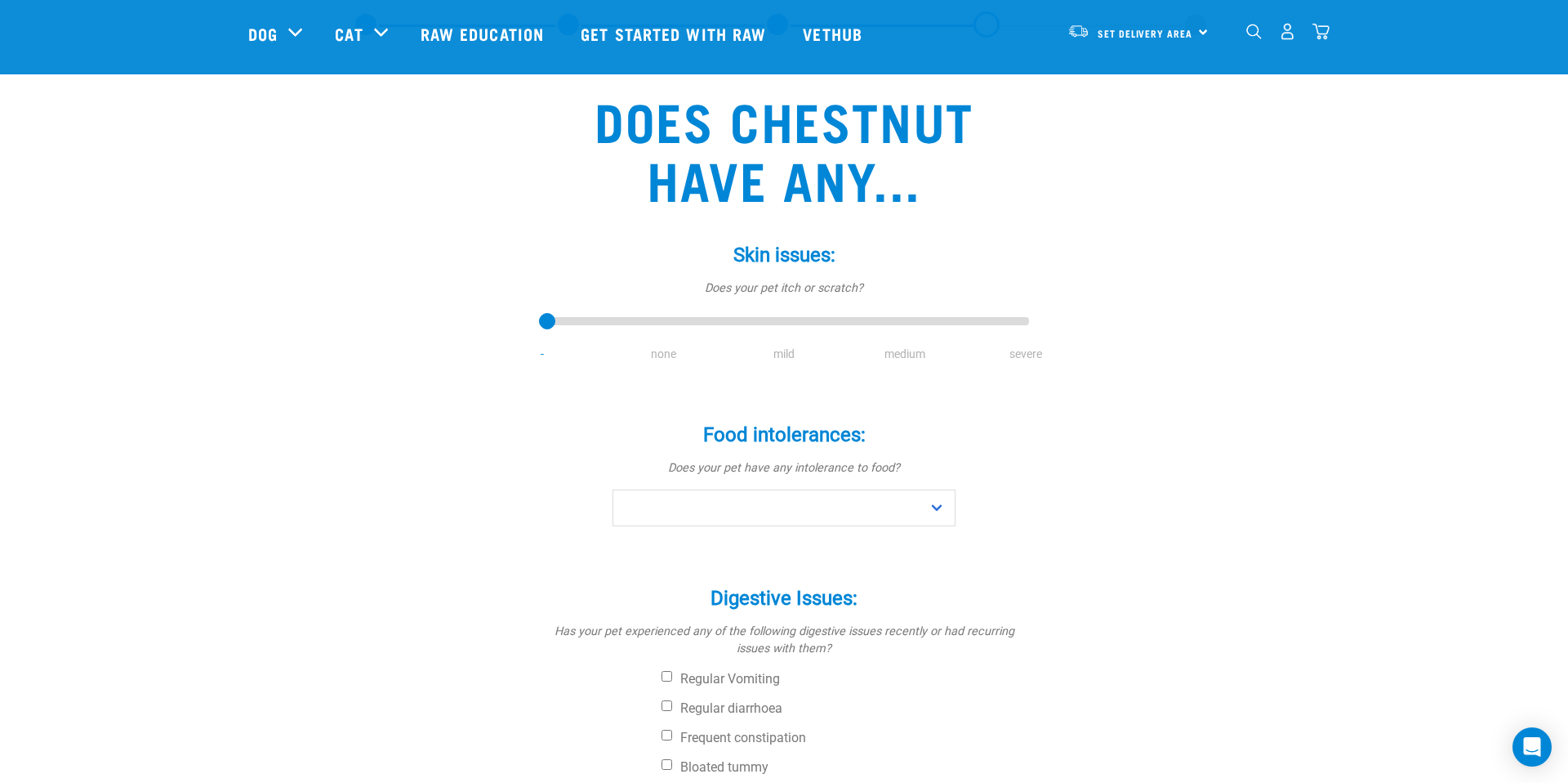
scroll to position [75, 0]
type input "1"
click at [657, 331] on input "range" at bounding box center [784, 321] width 490 height 23
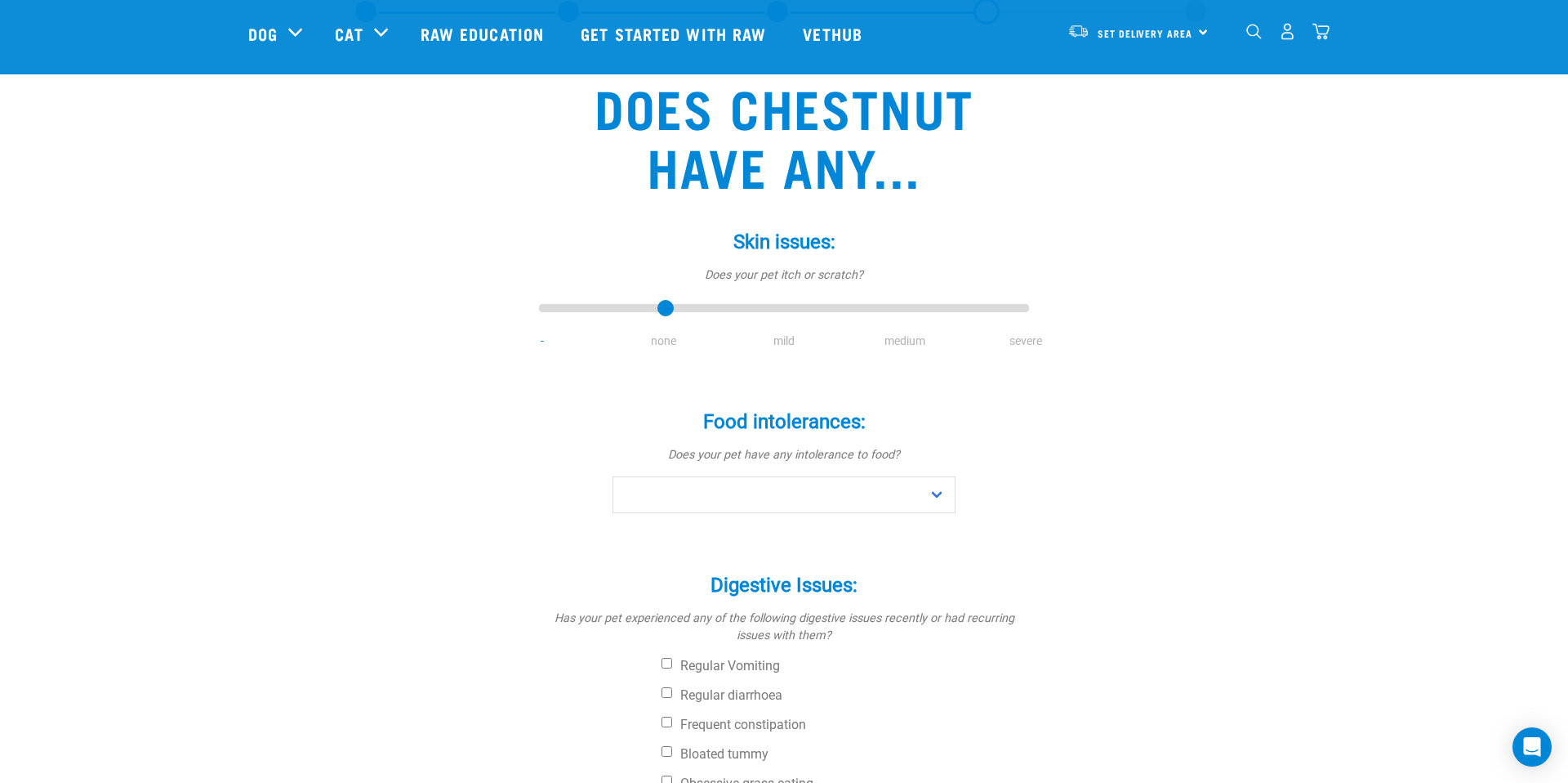
scroll to position [184, 0]
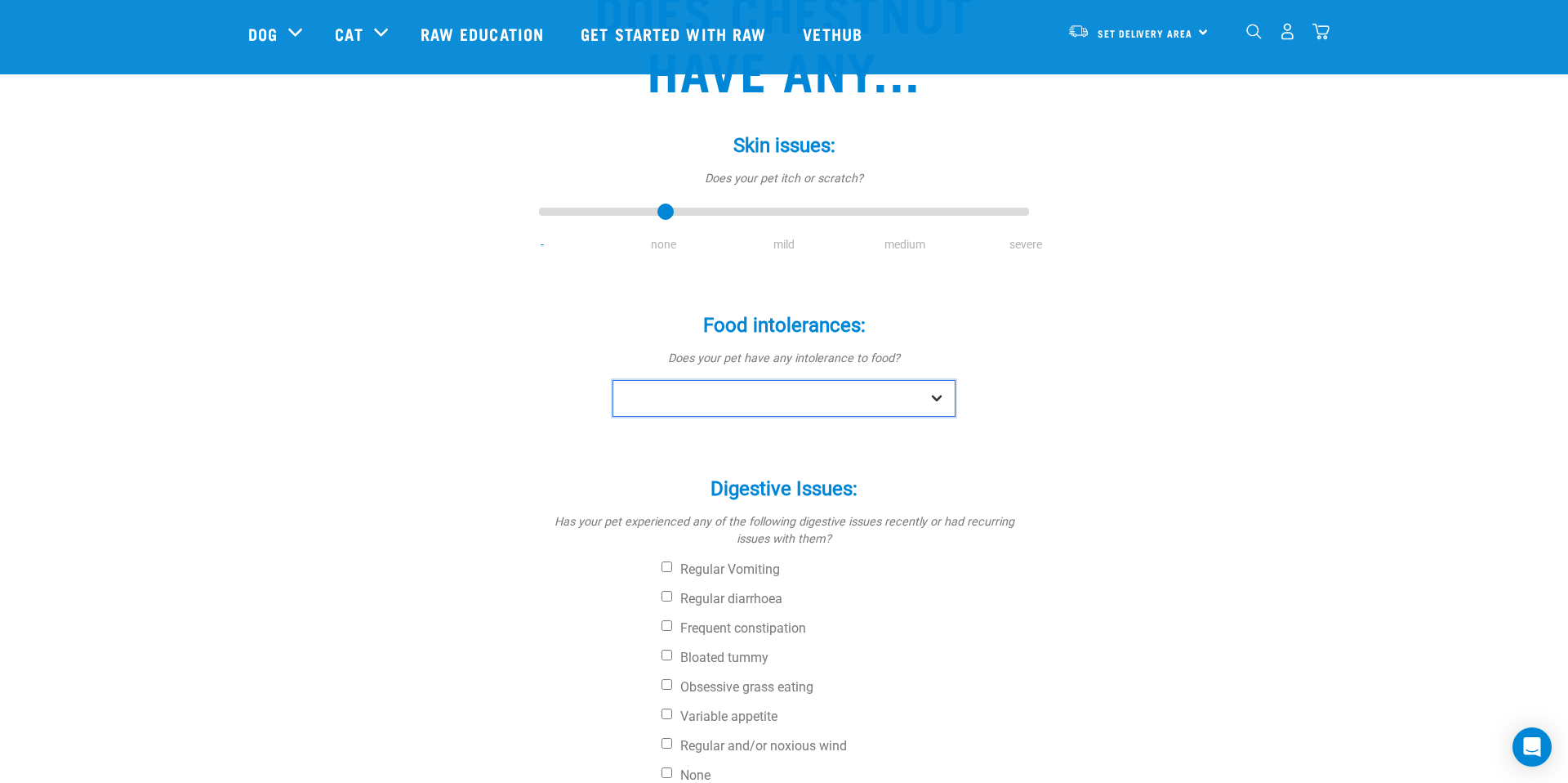
click at [683, 387] on select "No Yes" at bounding box center [784, 398] width 343 height 37
select select "no"
click at [612, 380] on select "No Yes" at bounding box center [784, 398] width 343 height 37
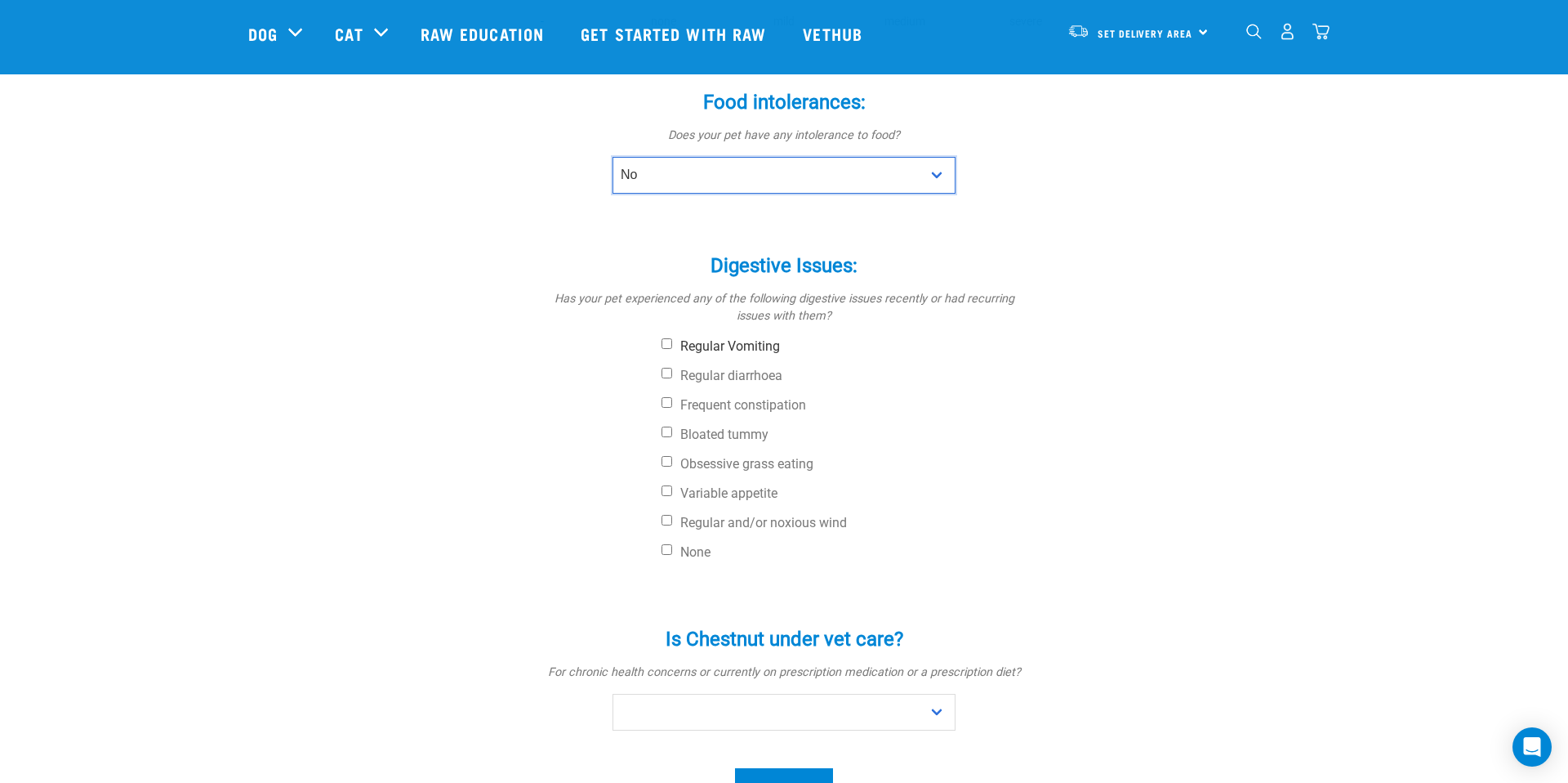
scroll to position [413, 0]
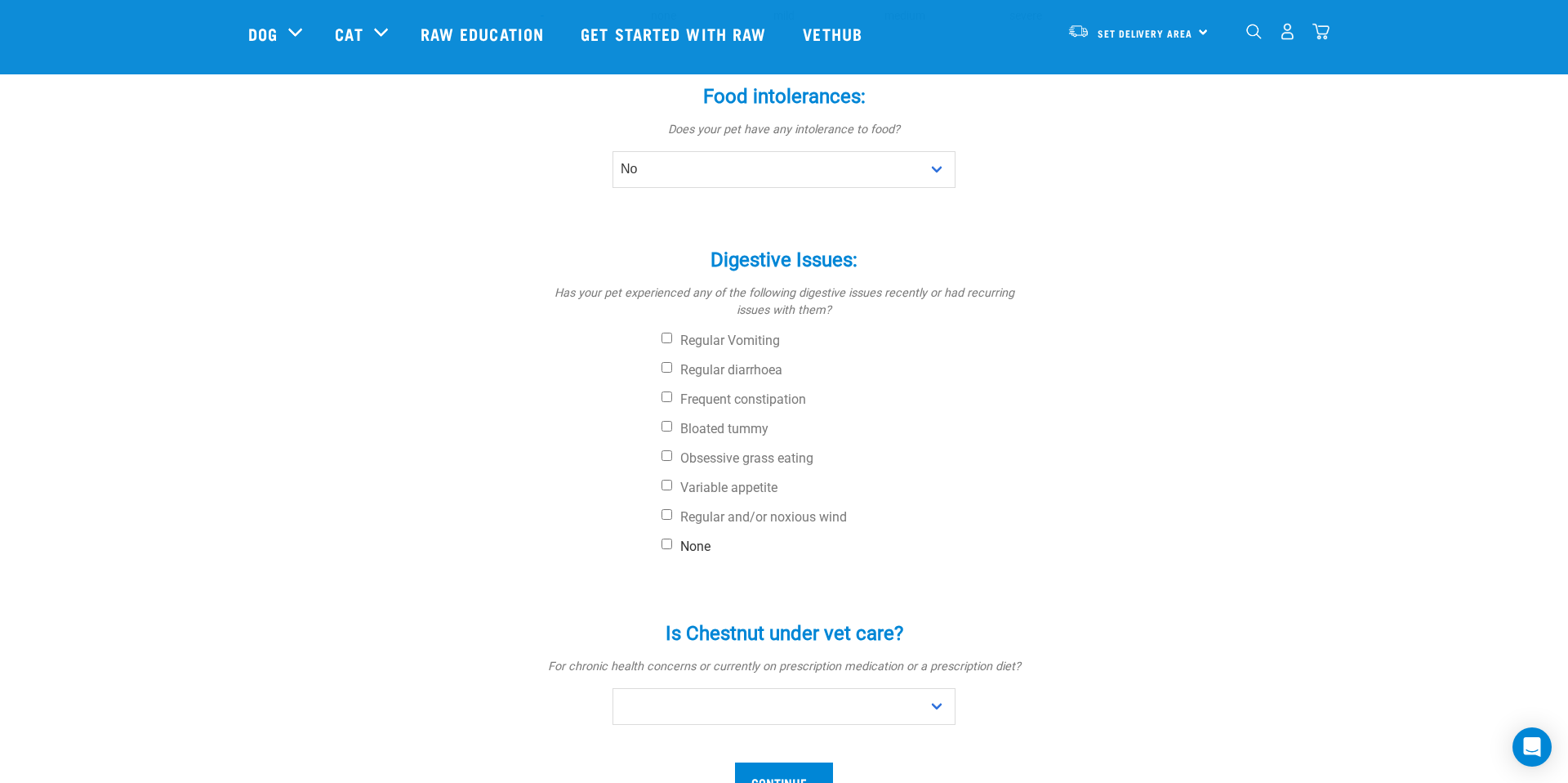
click at [690, 548] on label "None" at bounding box center [846, 546] width 368 height 16
click at [672, 548] on input "None" at bounding box center [667, 544] width 11 height 11
checkbox input "true"
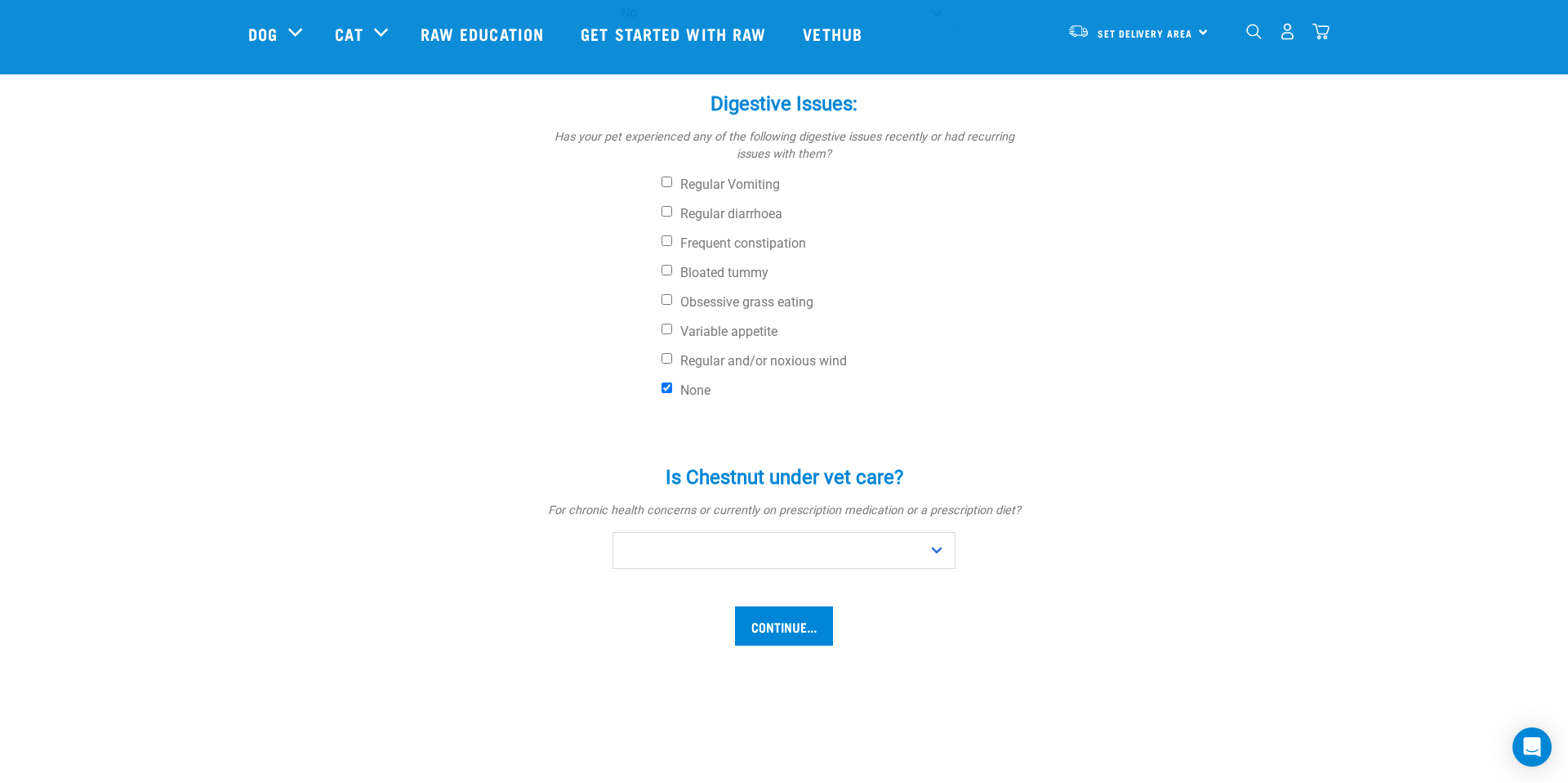
scroll to position [570, 0]
click at [695, 548] on select "No Yes" at bounding box center [784, 549] width 343 height 37
click at [612, 530] on select "No Yes" at bounding box center [784, 549] width 343 height 37
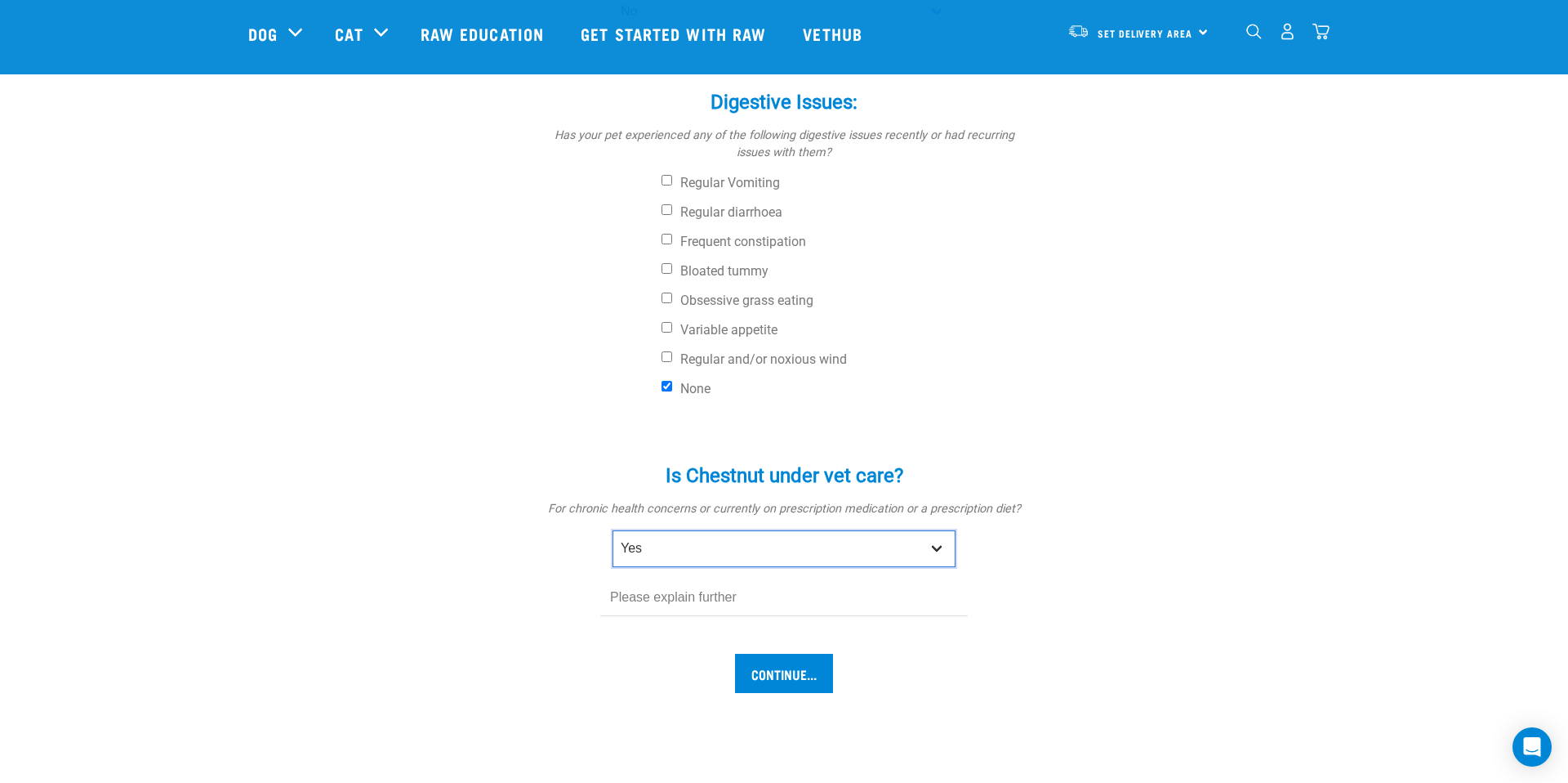
click at [689, 548] on select "No Yes" at bounding box center [784, 549] width 343 height 37
select select "no"
click at [612, 530] on select "No Yes" at bounding box center [784, 549] width 343 height 37
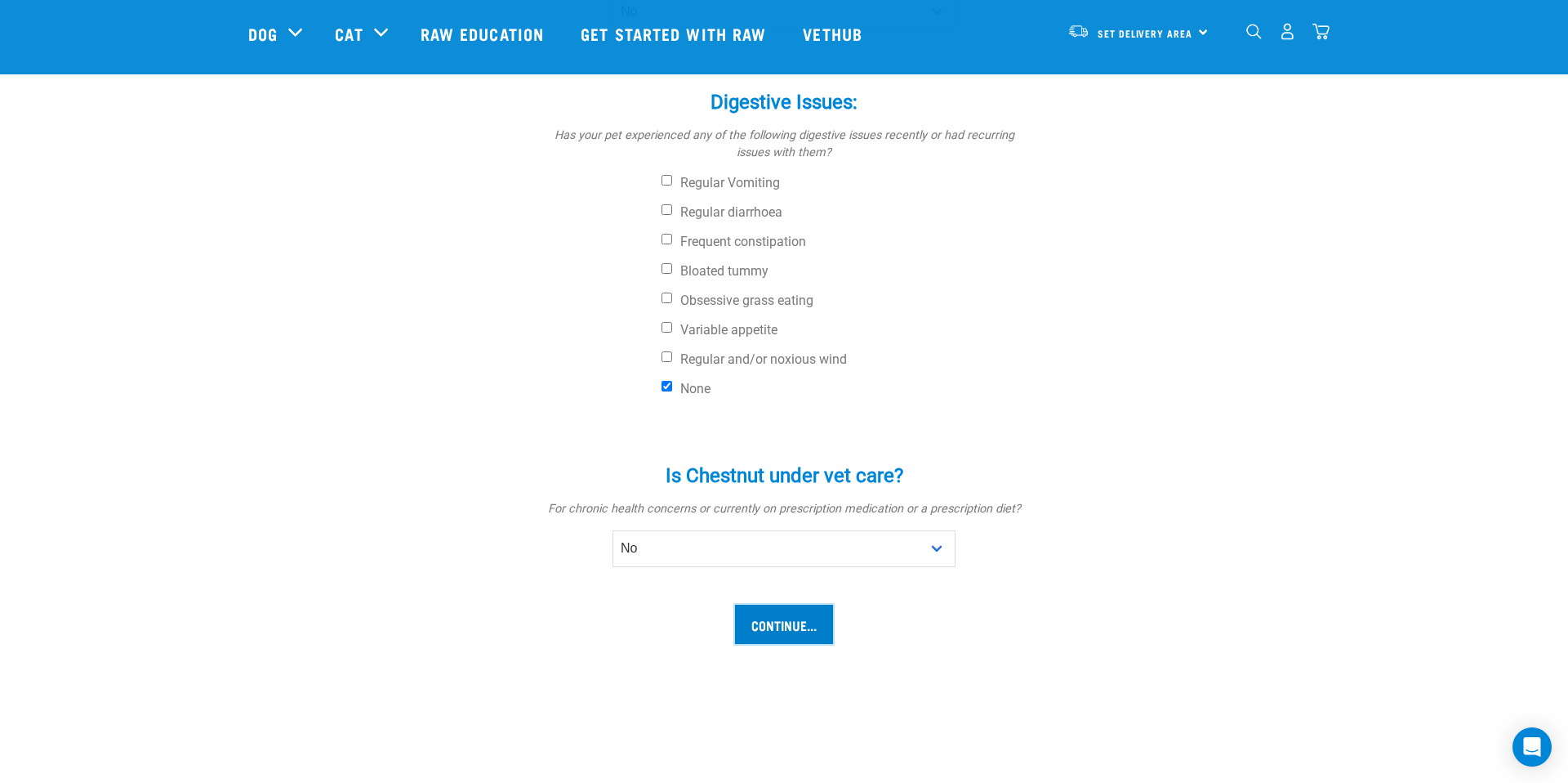
click at [791, 631] on input "Continue..." at bounding box center [784, 624] width 98 height 39
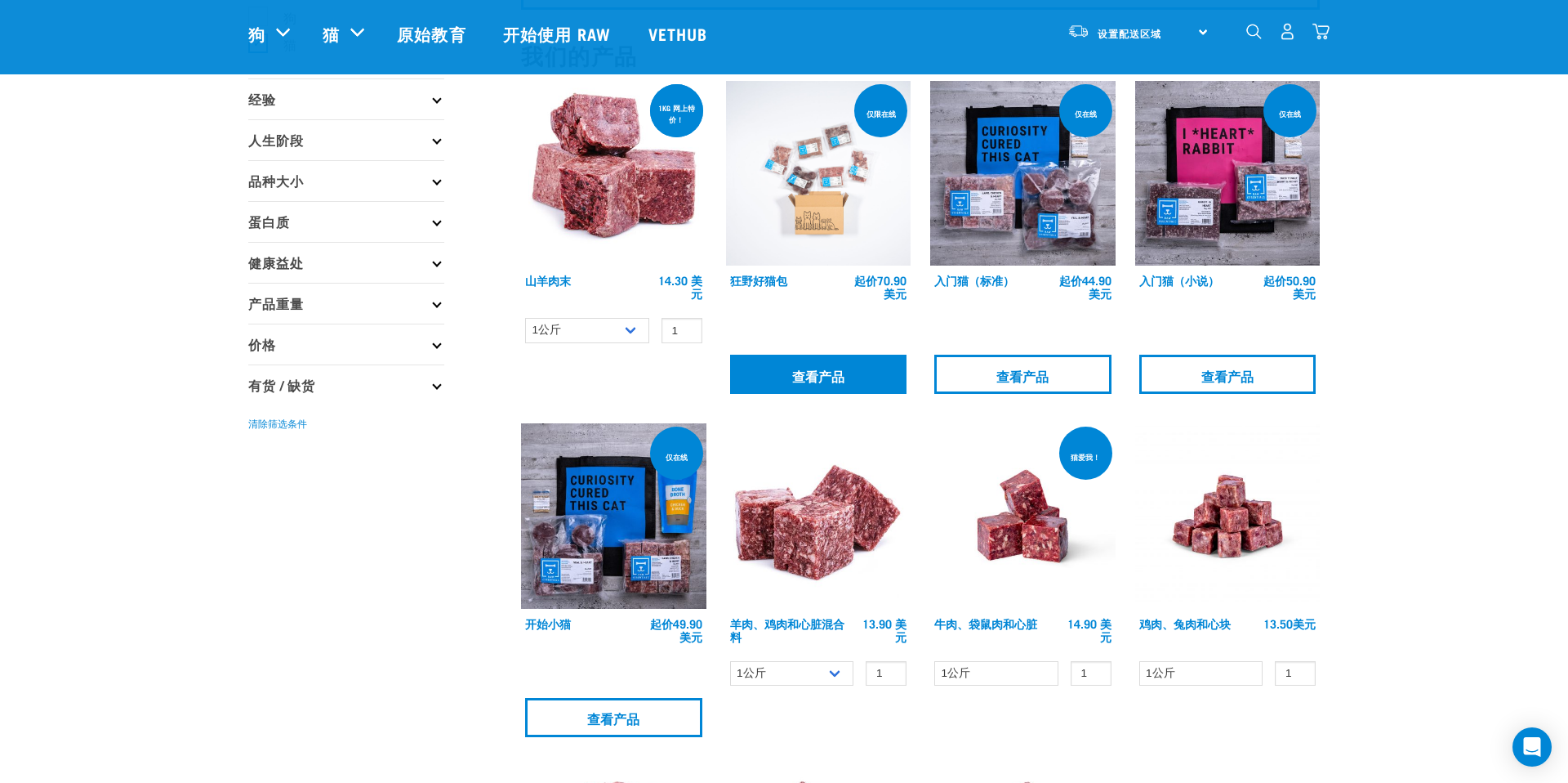
scroll to position [163, 0]
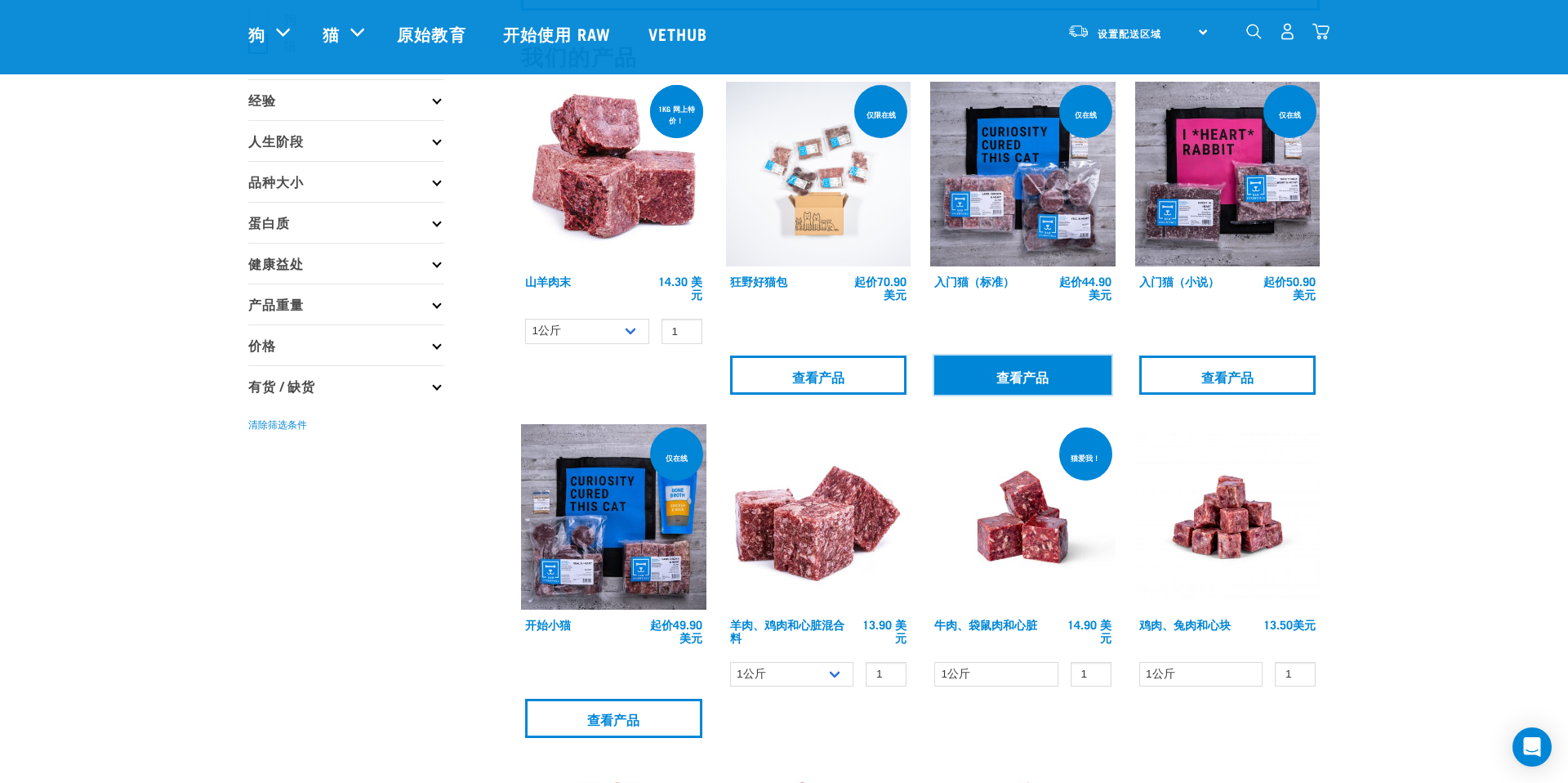
click at [997, 380] on font "查看产品" at bounding box center [1023, 376] width 52 height 8
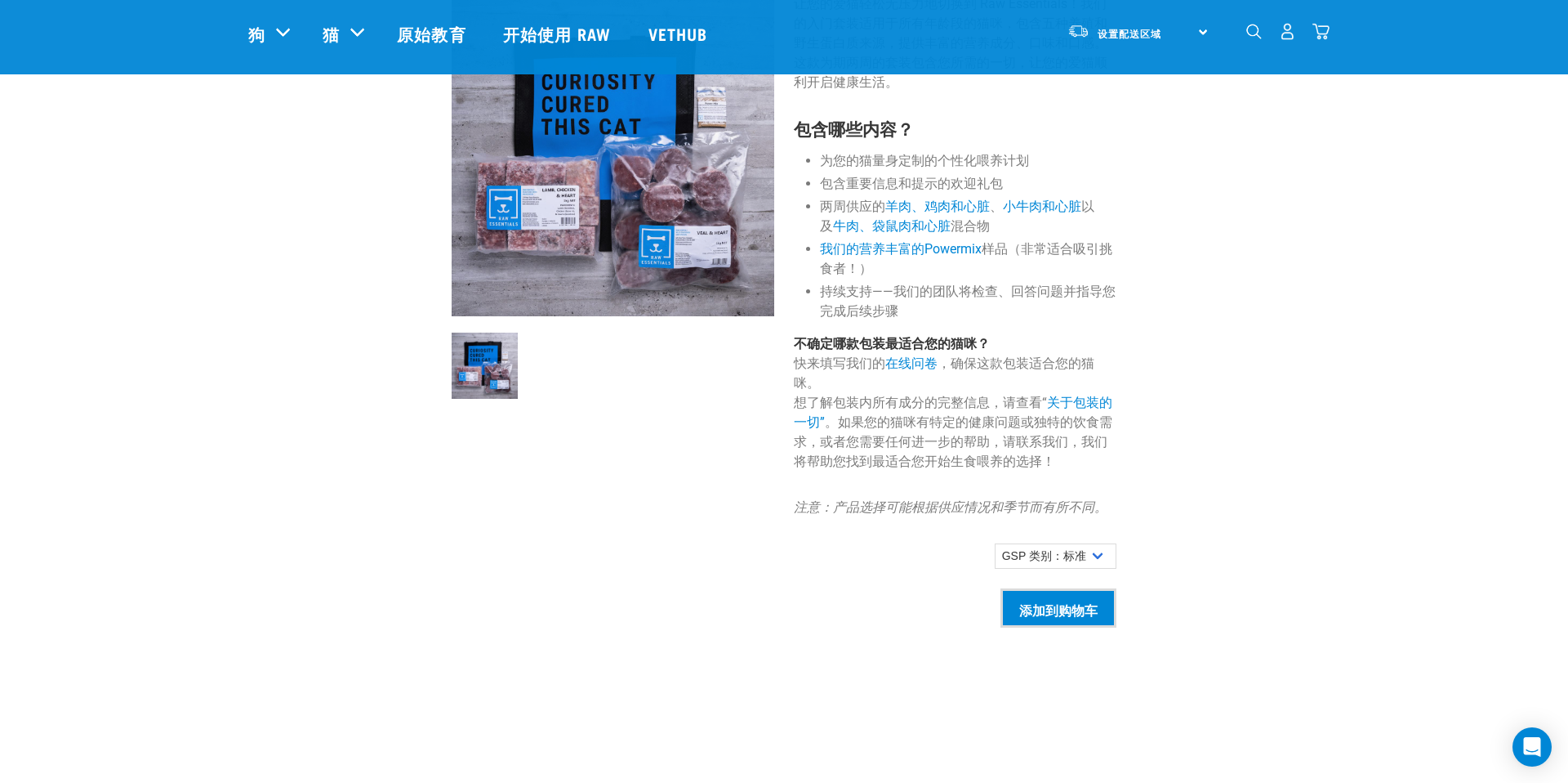
scroll to position [1009, 0]
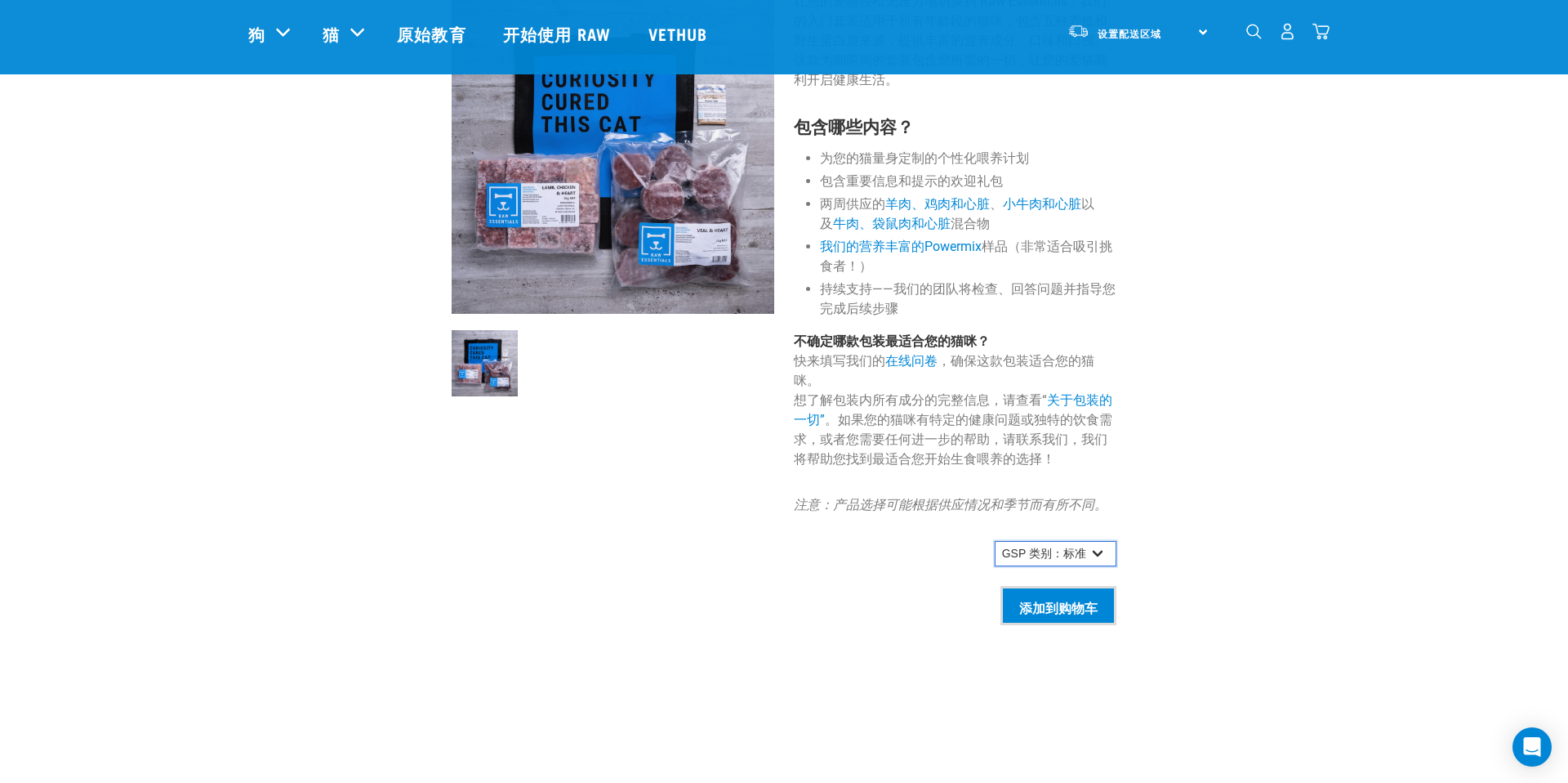
click at [1057, 544] on select "GSP 类别：标准" at bounding box center [1056, 554] width 122 height 26
click at [1049, 600] on input "添加到购物车" at bounding box center [1058, 605] width 116 height 39
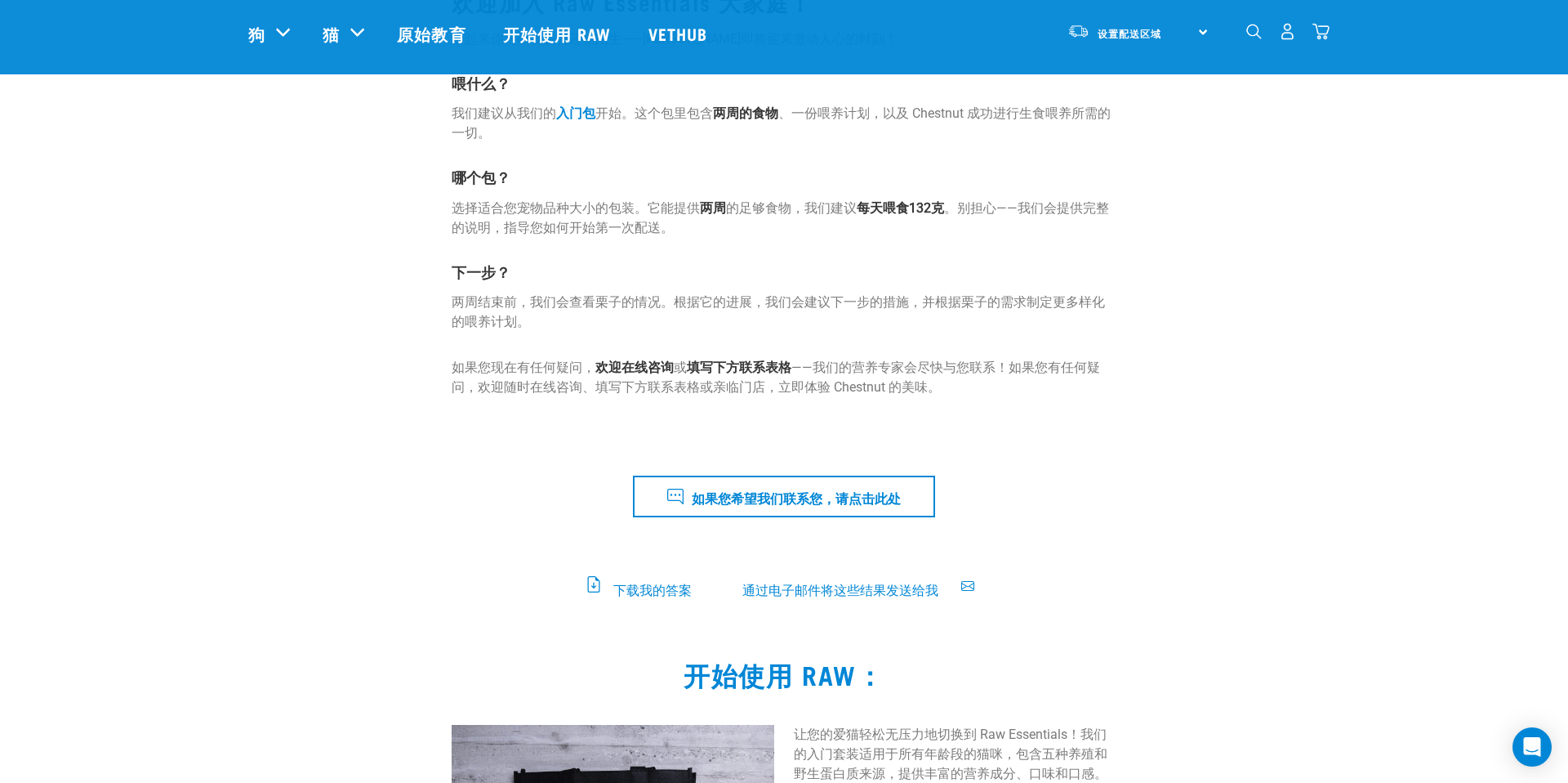
scroll to position [275, 0]
click at [962, 585] on icon at bounding box center [968, 587] width 13 height 10
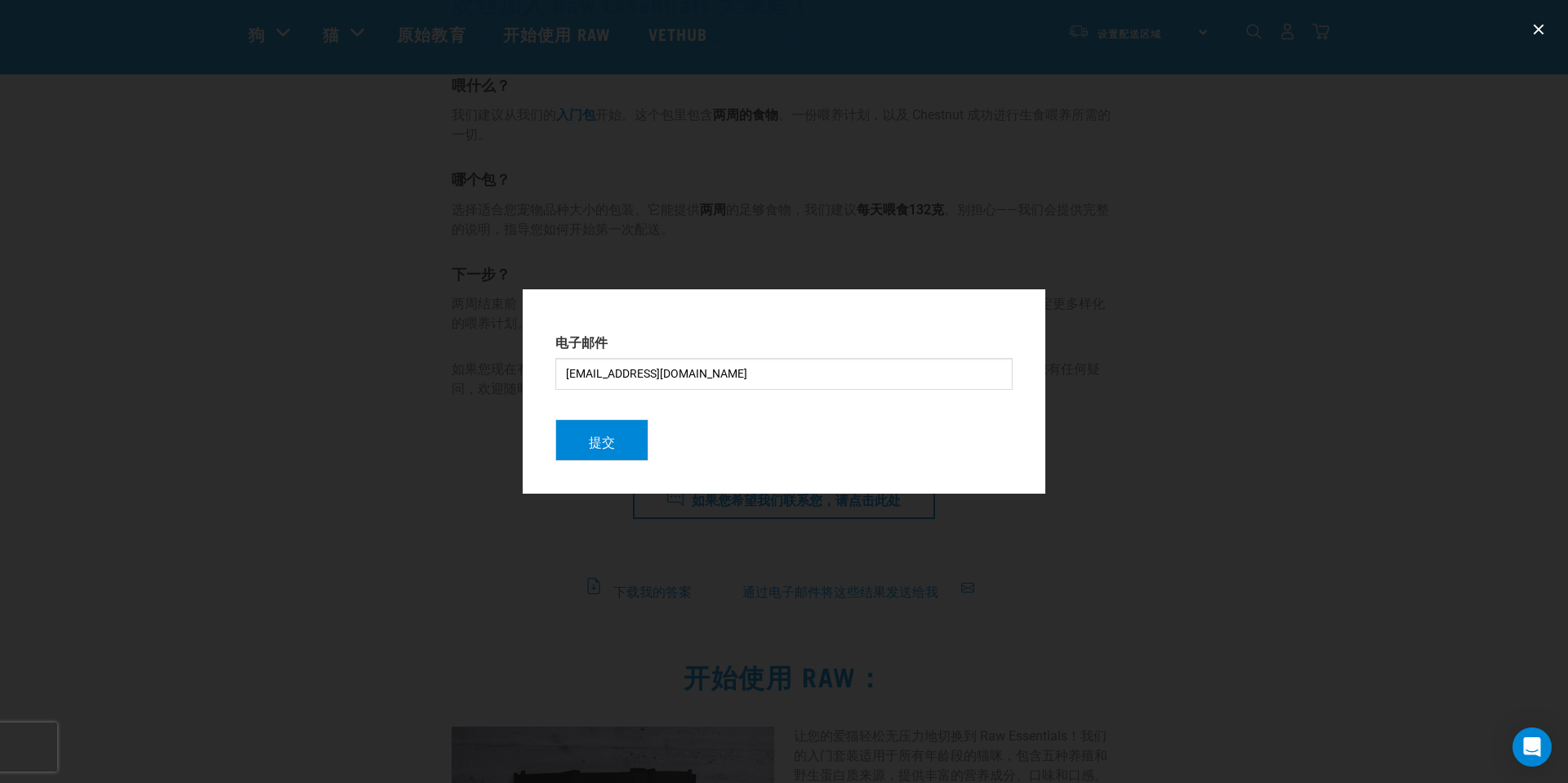
click at [619, 432] on button "提交" at bounding box center [601, 440] width 93 height 43
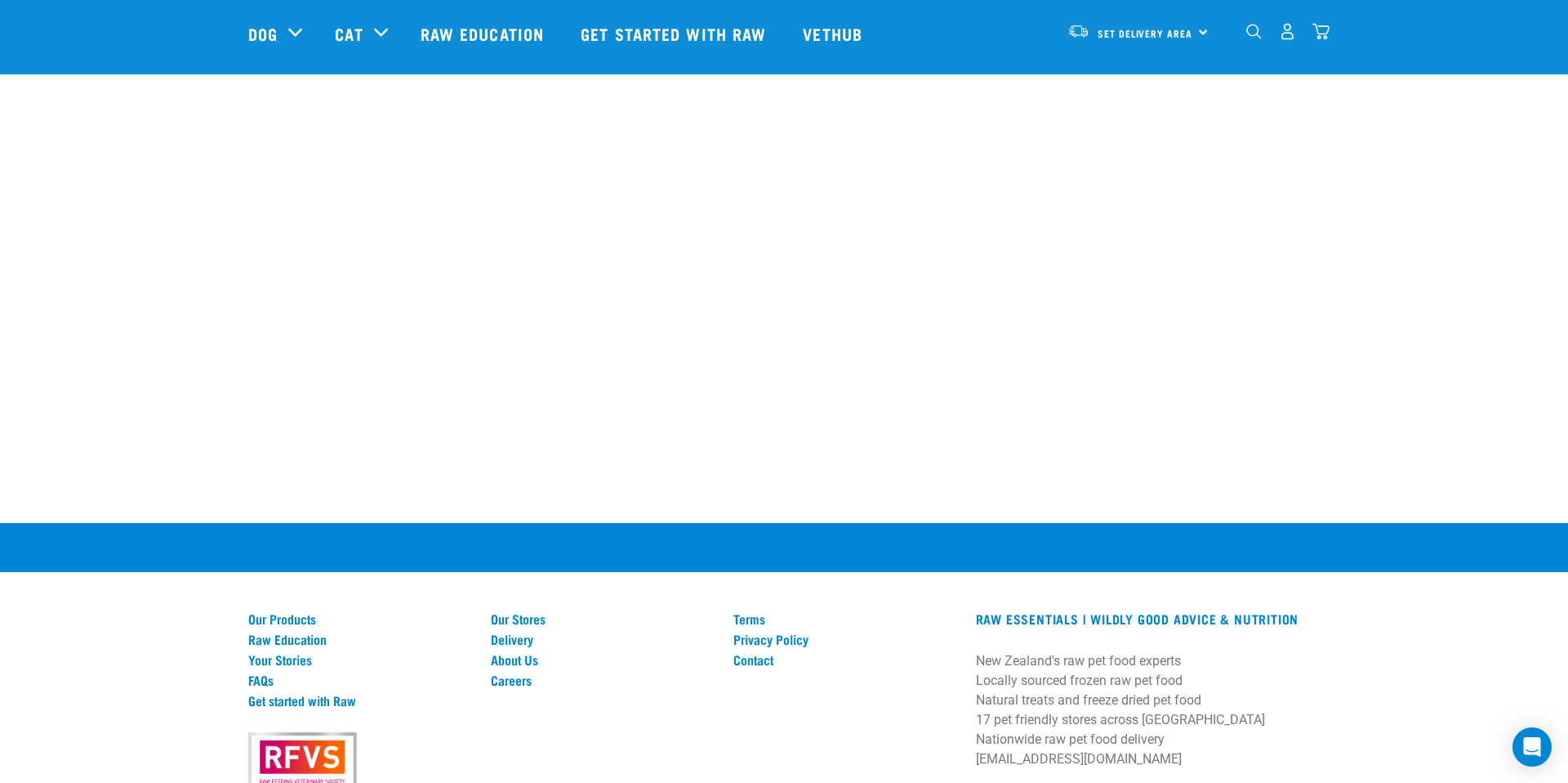
scroll to position [2072, 0]
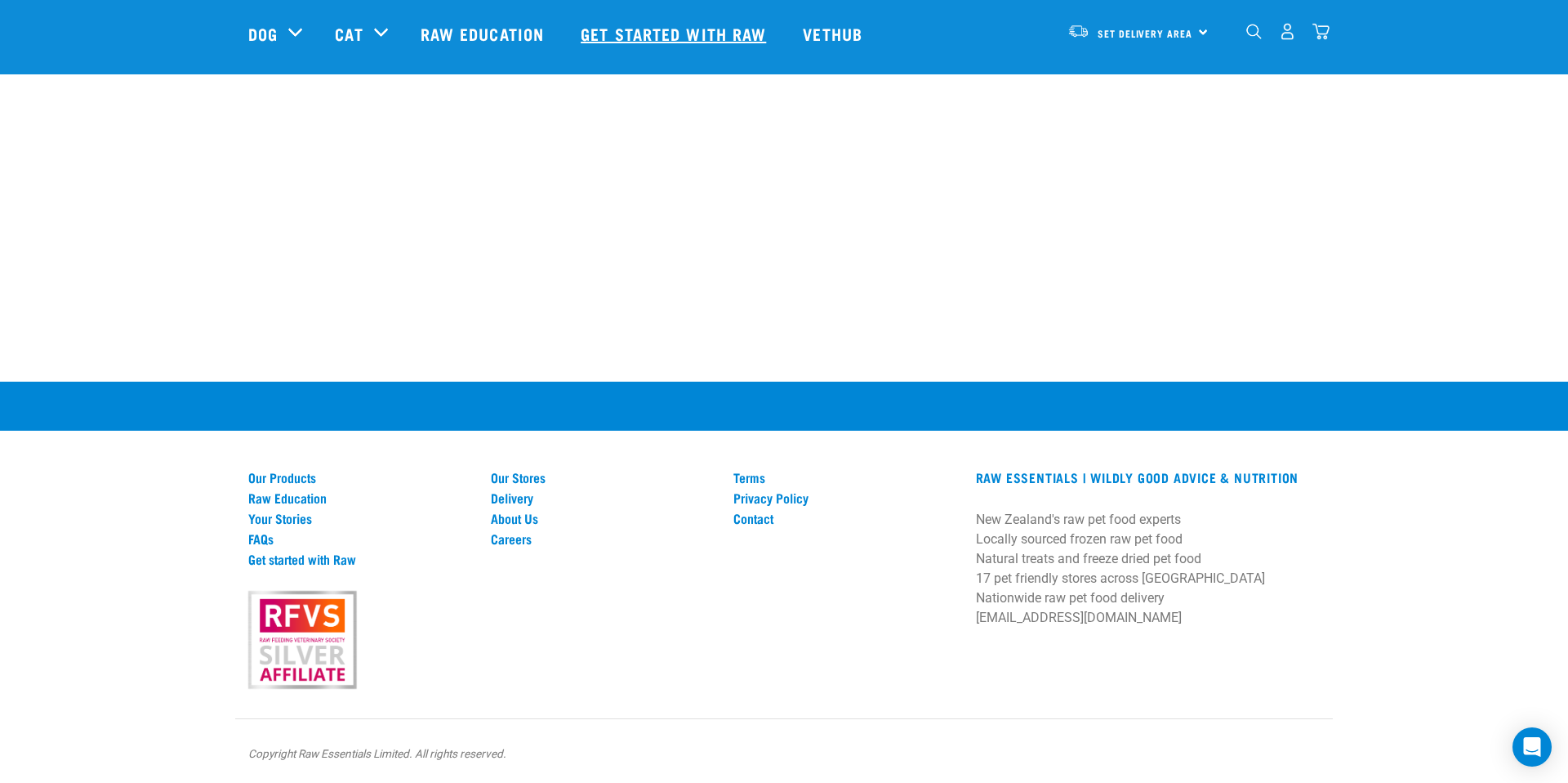
click at [693, 33] on link "Get started with Raw" at bounding box center [675, 34] width 223 height 66
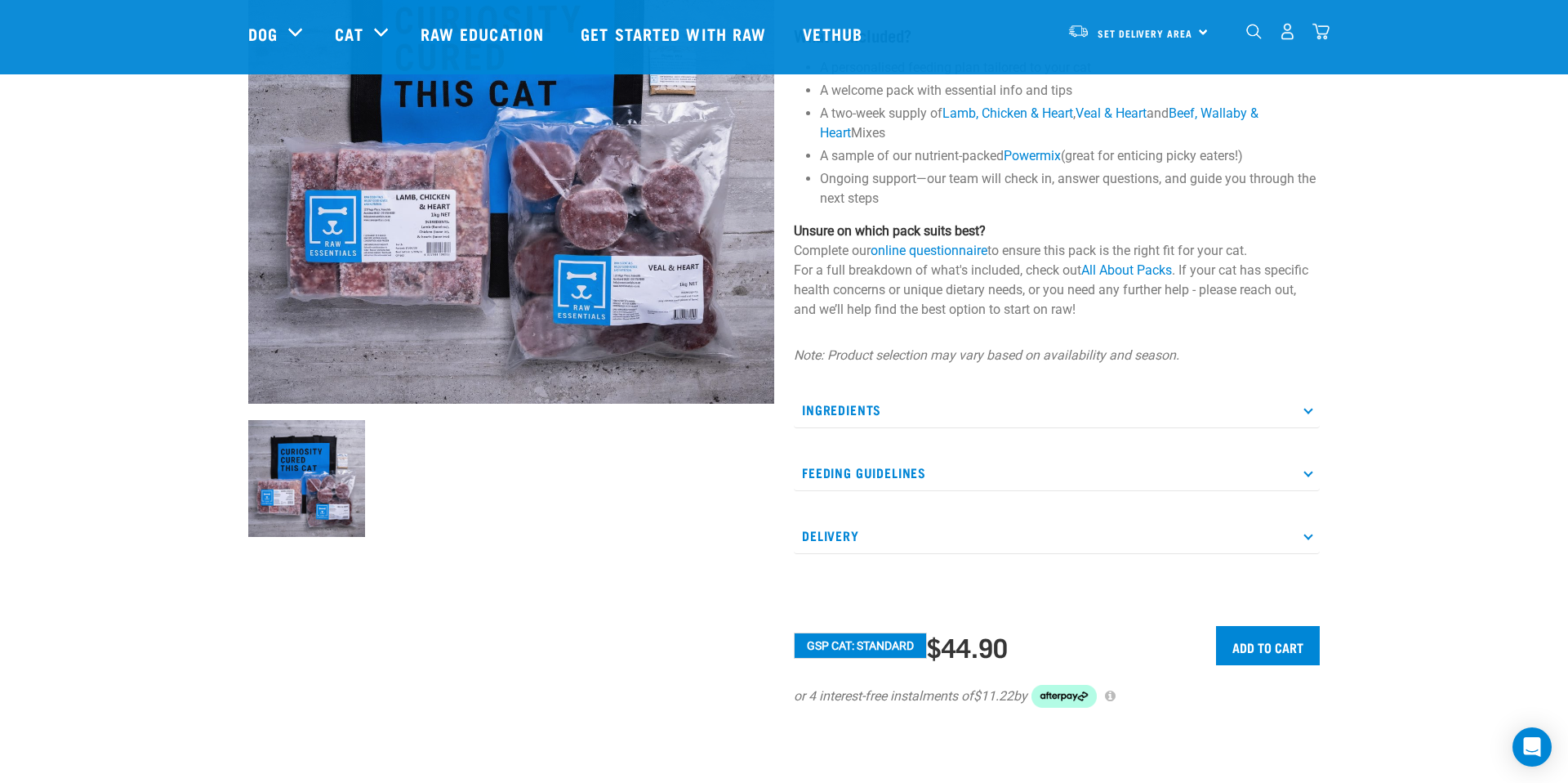
scroll to position [252, 0]
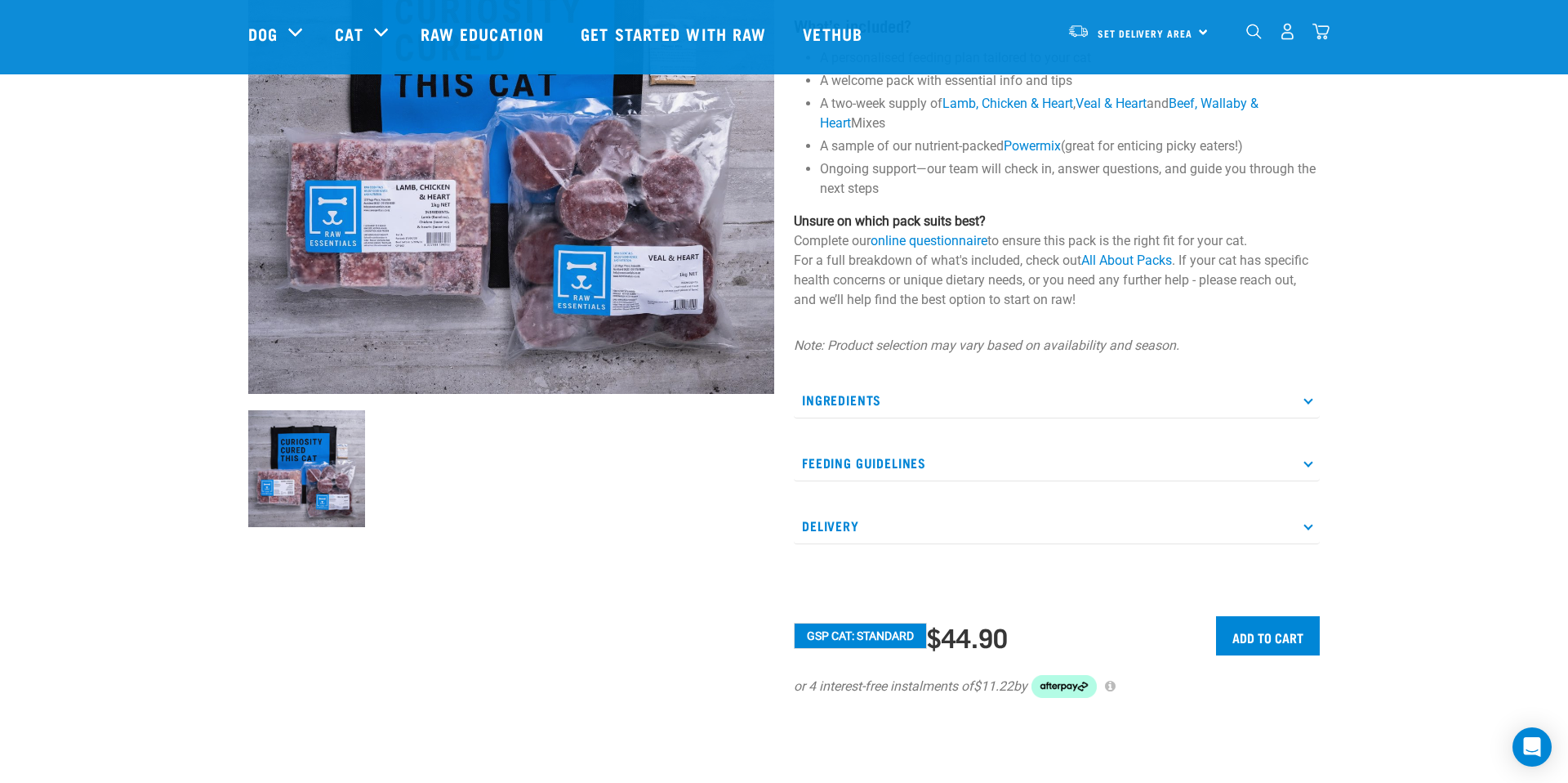
click at [907, 386] on p "Ingredients" at bounding box center [1057, 400] width 526 height 37
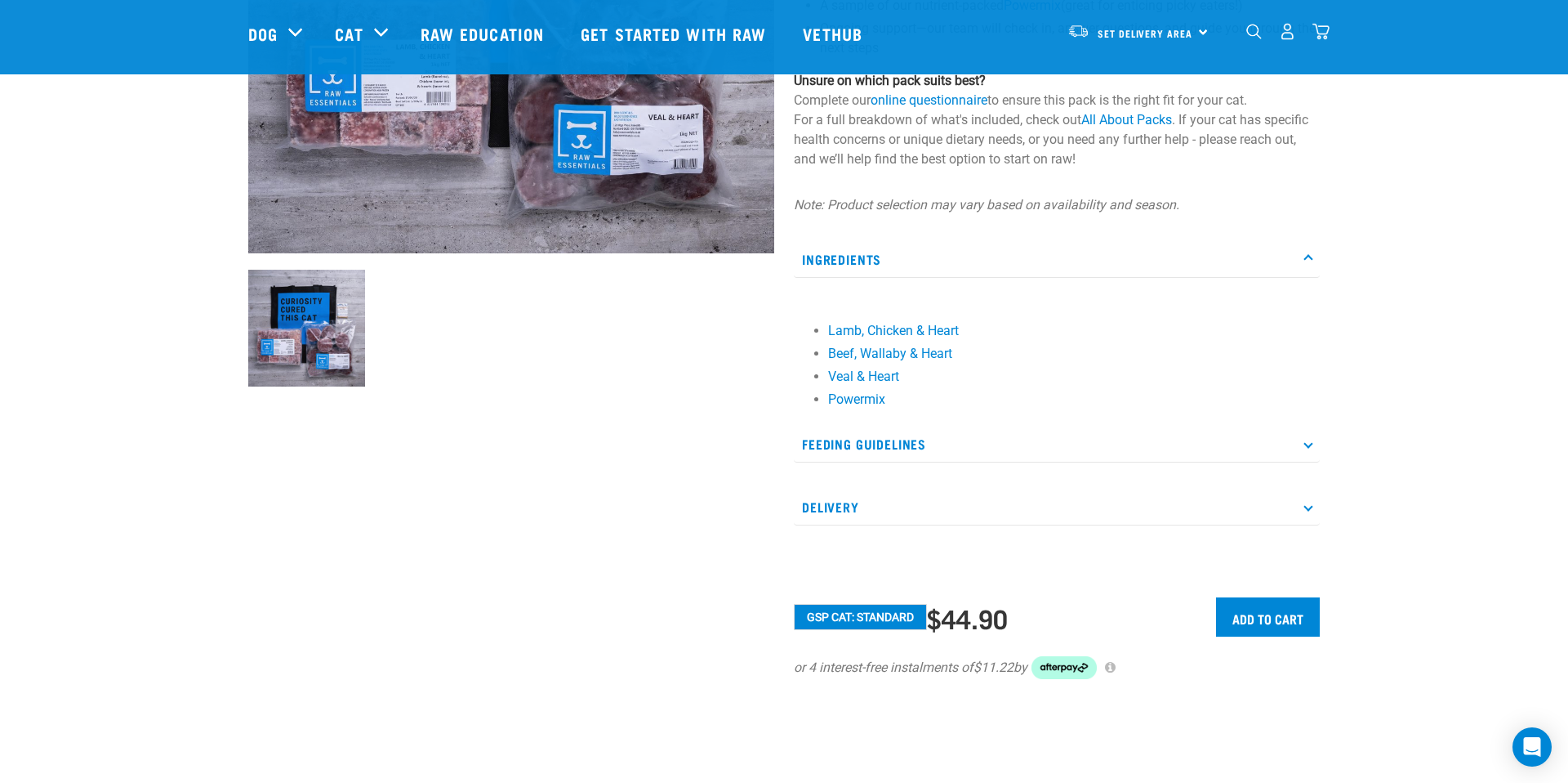
scroll to position [396, 0]
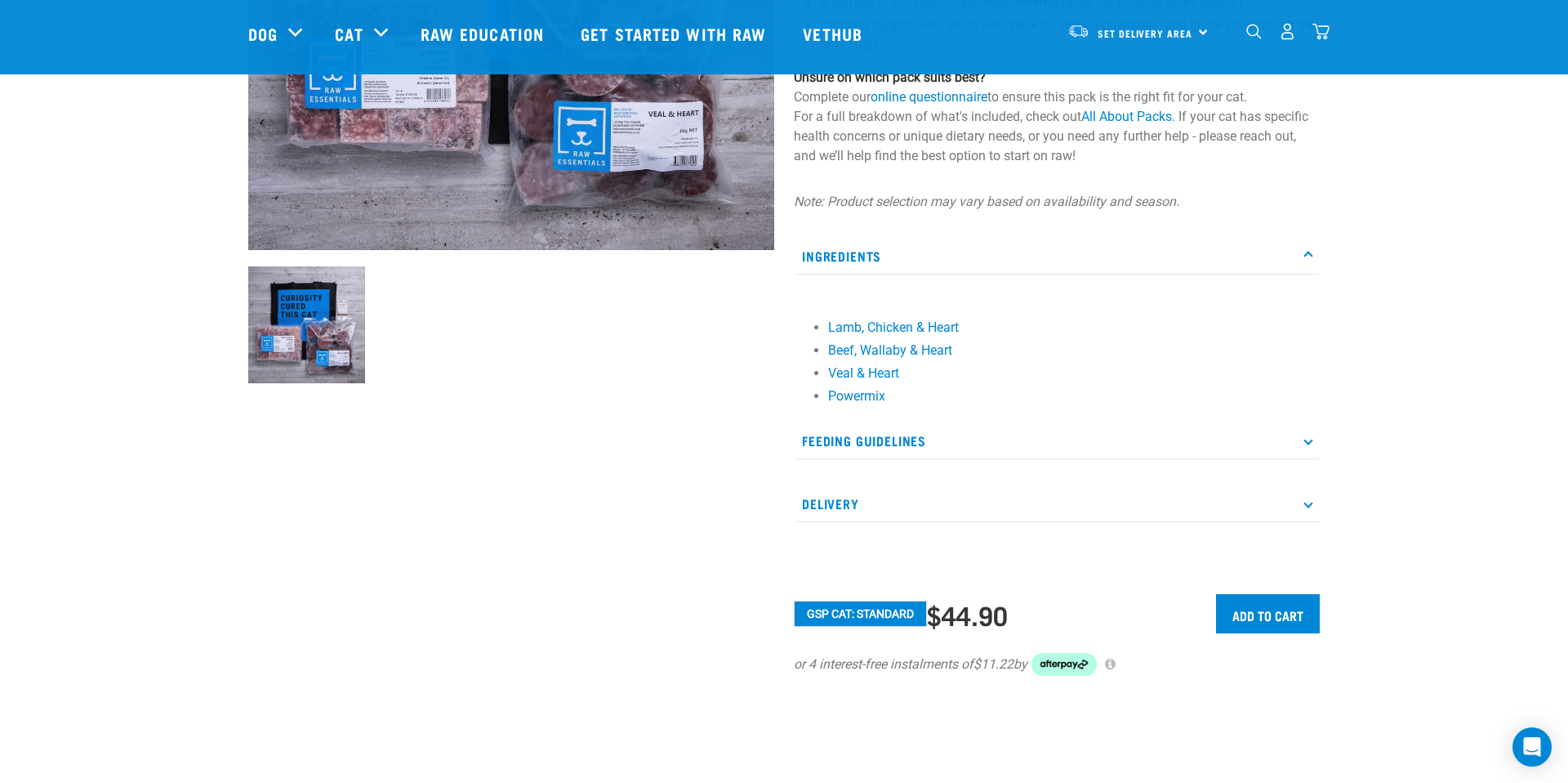
click at [890, 446] on p "Feeding Guidelines" at bounding box center [1057, 441] width 526 height 37
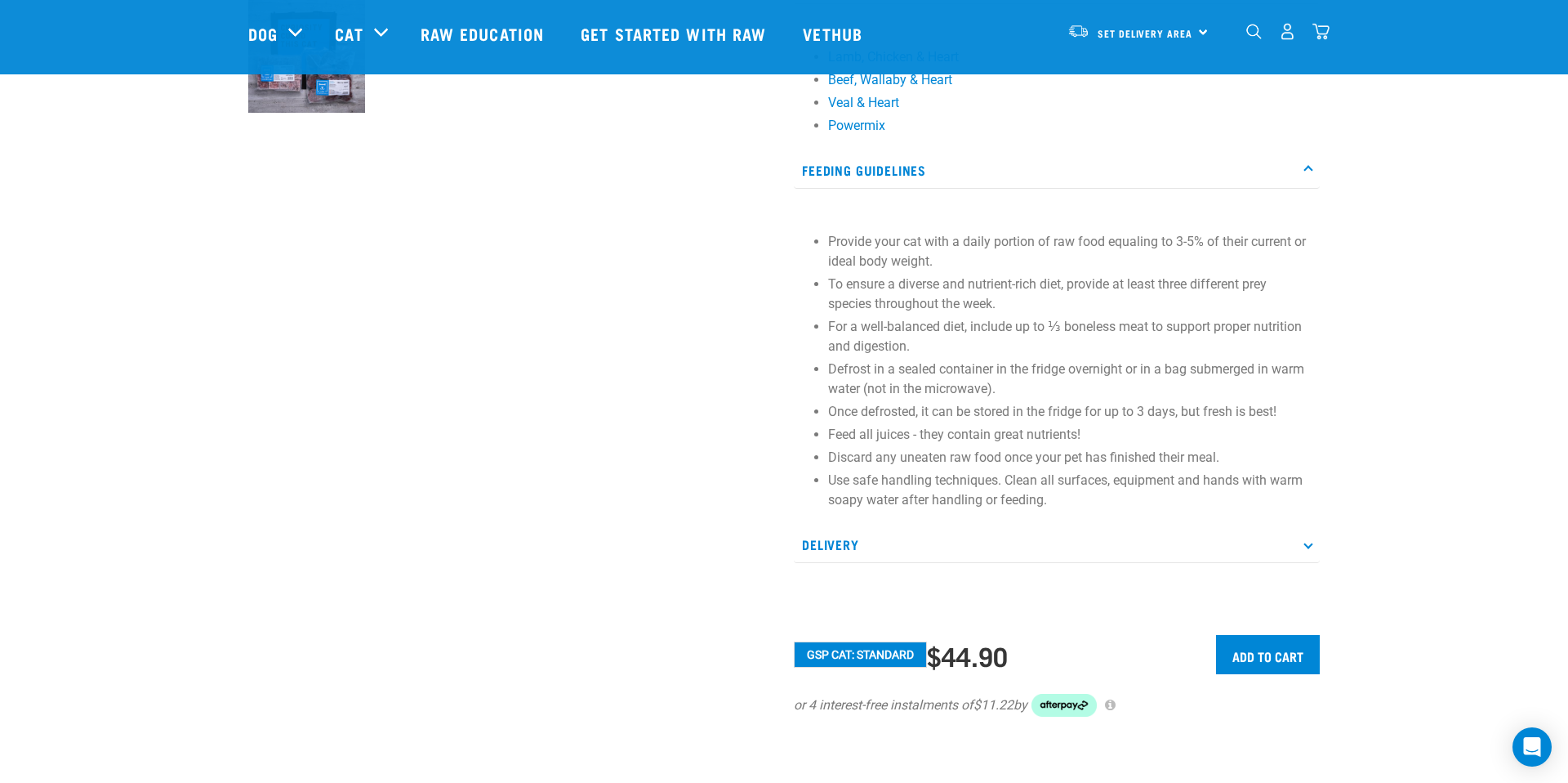
scroll to position [665, 0]
click at [911, 539] on p "Delivery" at bounding box center [1057, 545] width 526 height 37
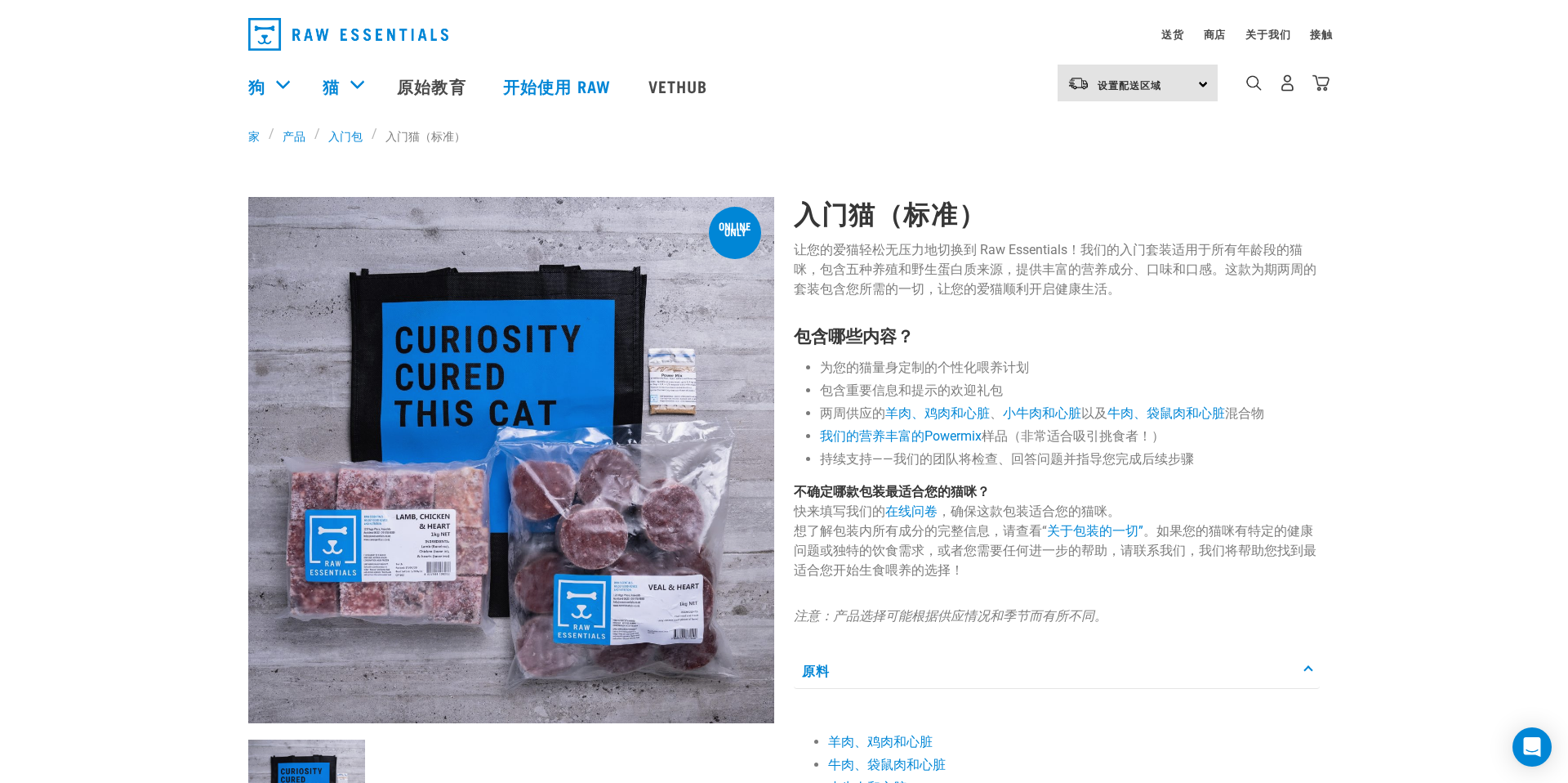
scroll to position [0, 0]
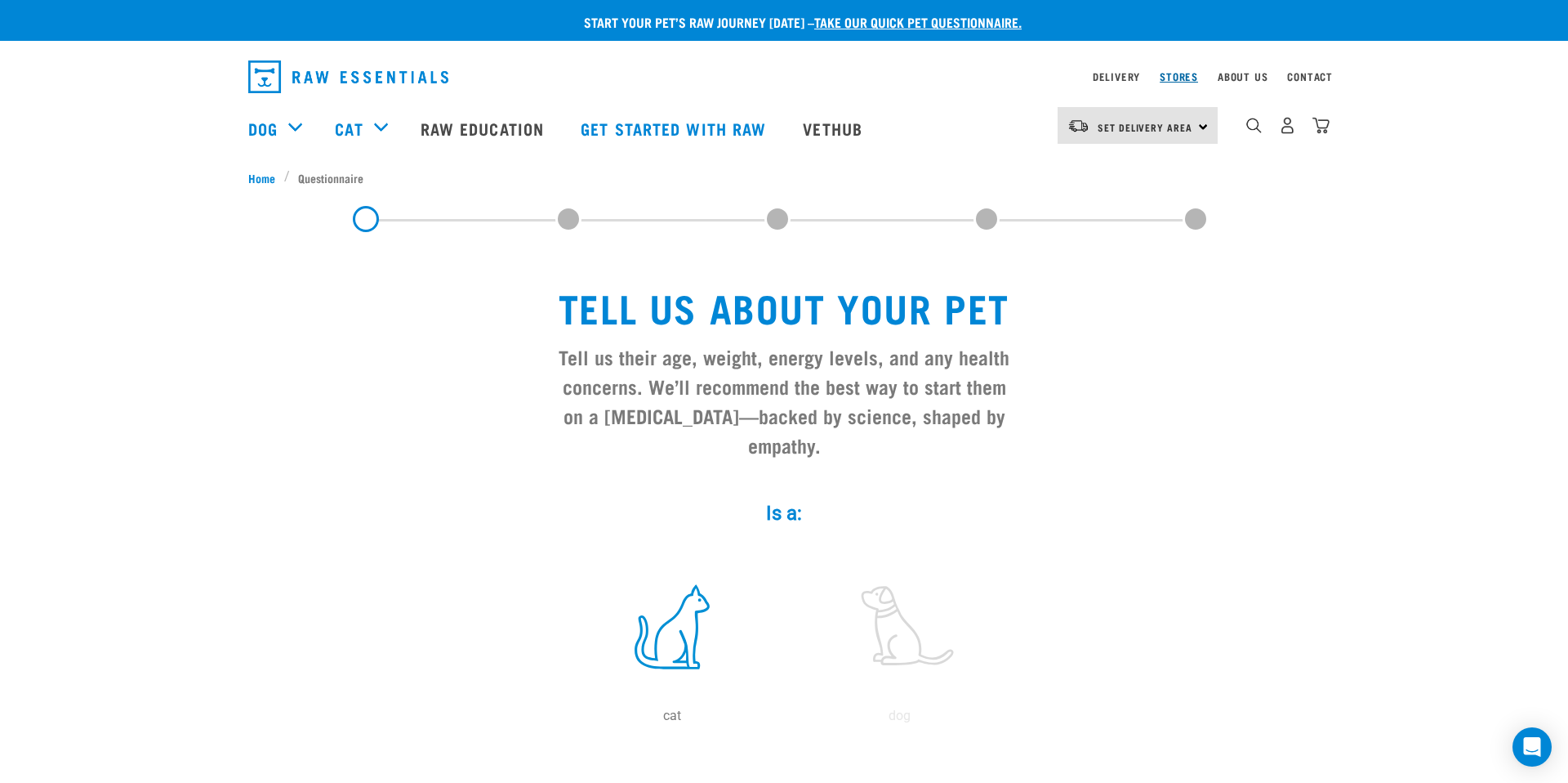
click at [1185, 75] on link "Stores" at bounding box center [1179, 76] width 39 height 6
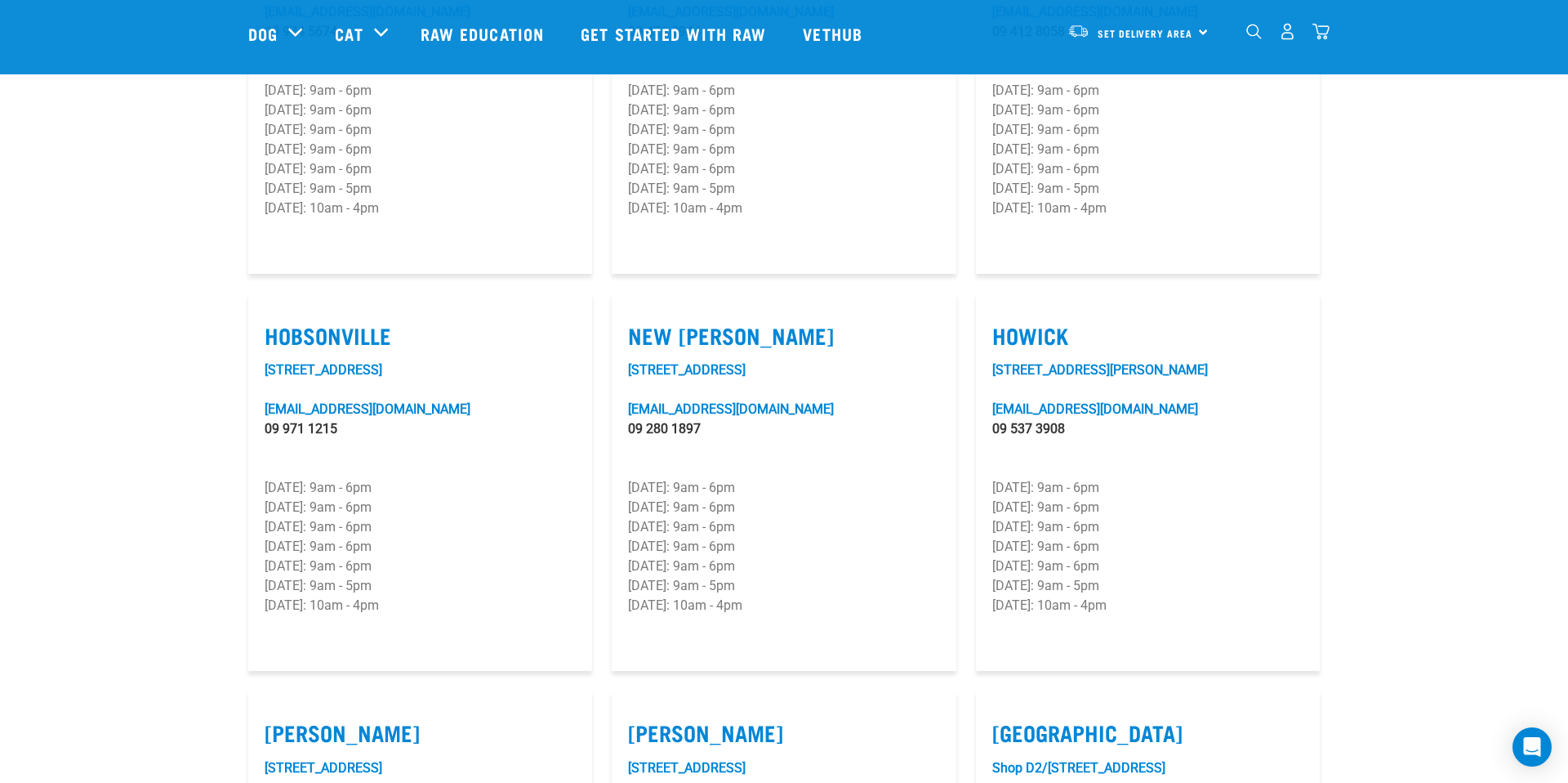
scroll to position [1082, 0]
click at [688, 361] on link "[STREET_ADDRESS]" at bounding box center [687, 369] width 118 height 15
